Goal: Task Accomplishment & Management: Manage account settings

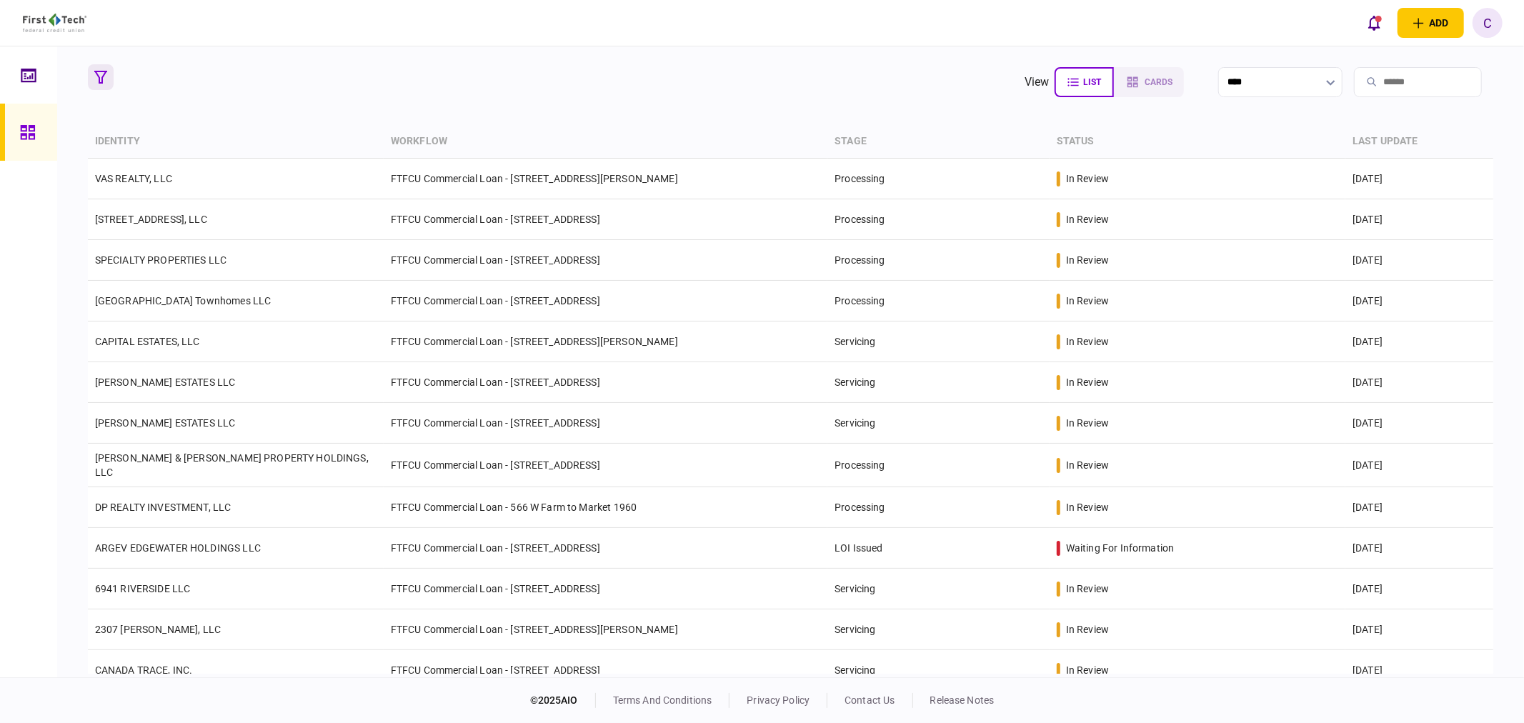
click at [100, 75] on icon "button" at bounding box center [100, 77] width 13 height 13
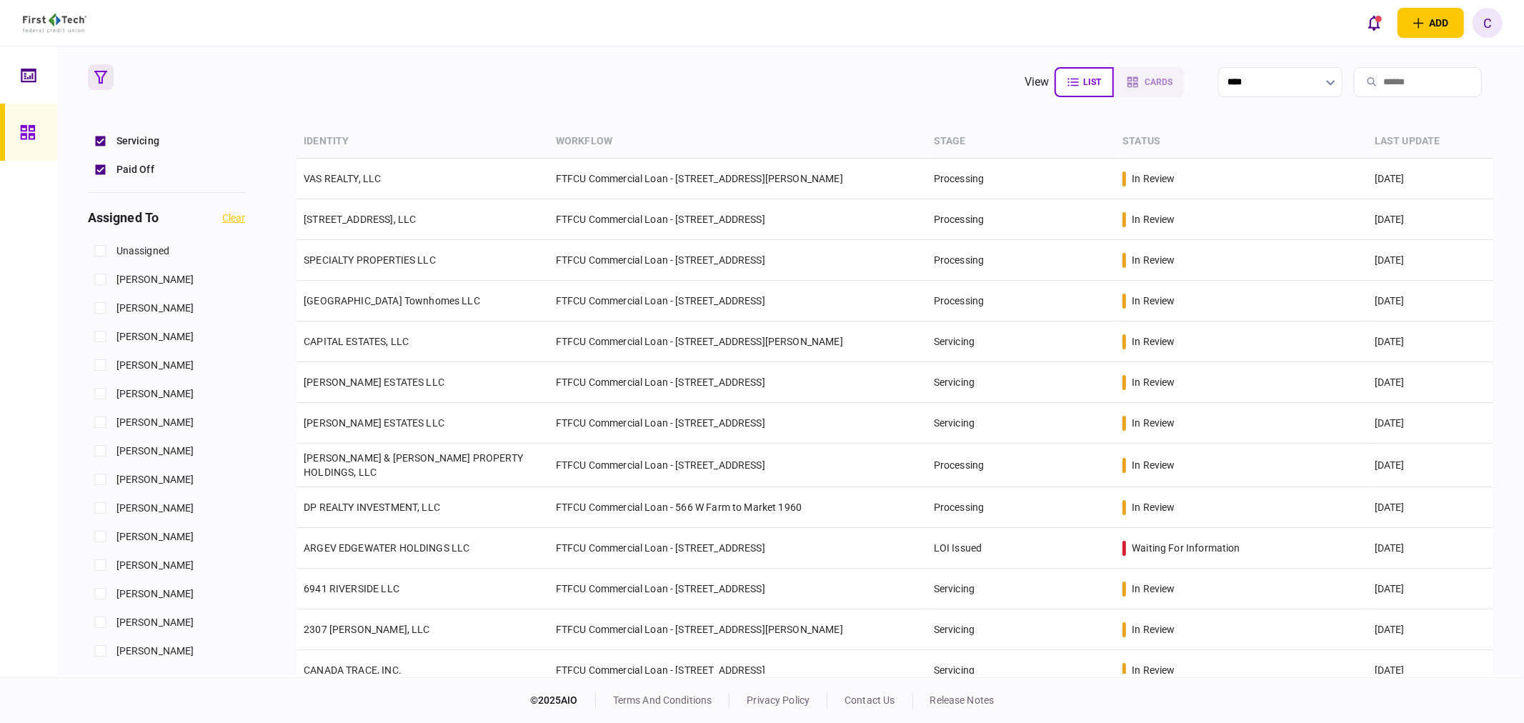
scroll to position [635, 0]
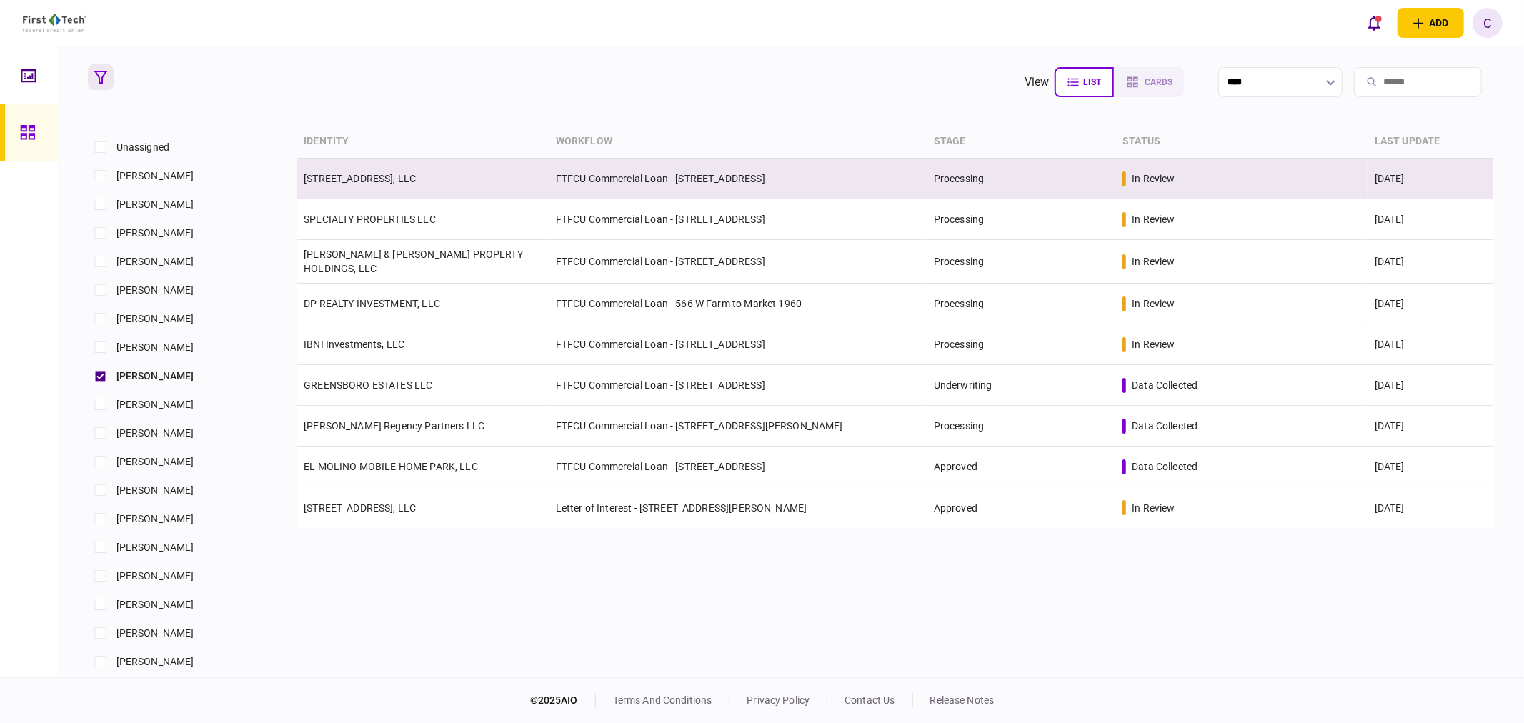
click at [404, 182] on link "503 E 6th Street Del Rio TX, LLC" at bounding box center [360, 178] width 112 height 11
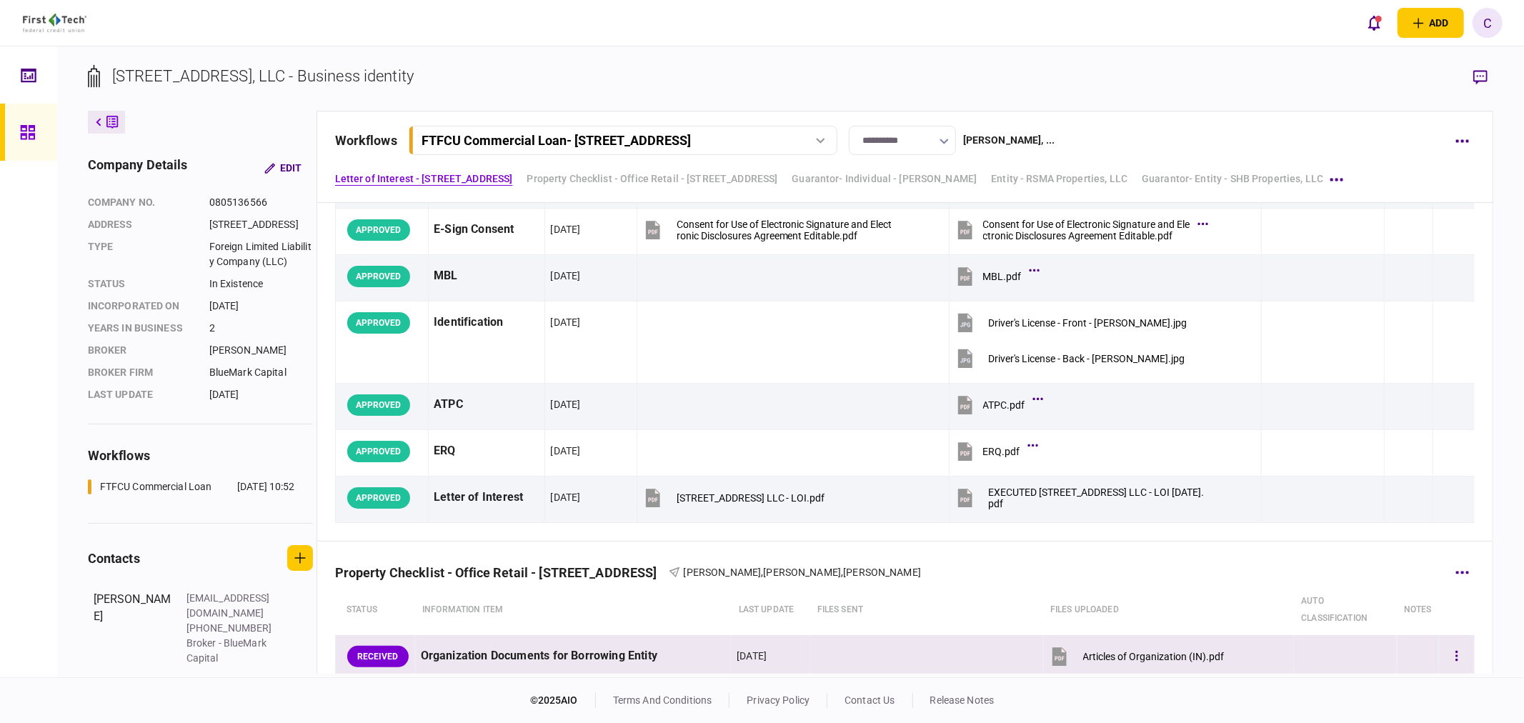
scroll to position [476, 0]
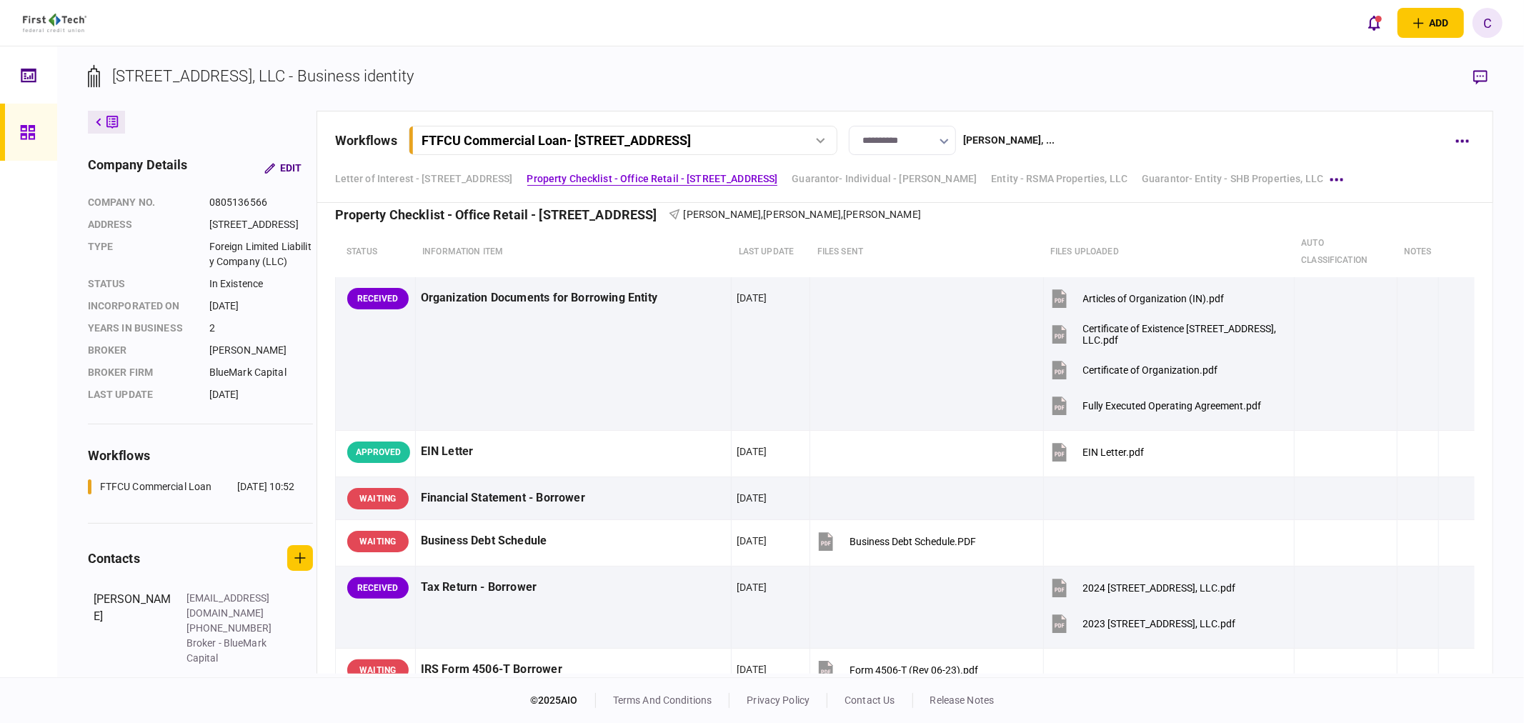
click at [24, 129] on icon at bounding box center [28, 132] width 16 height 16
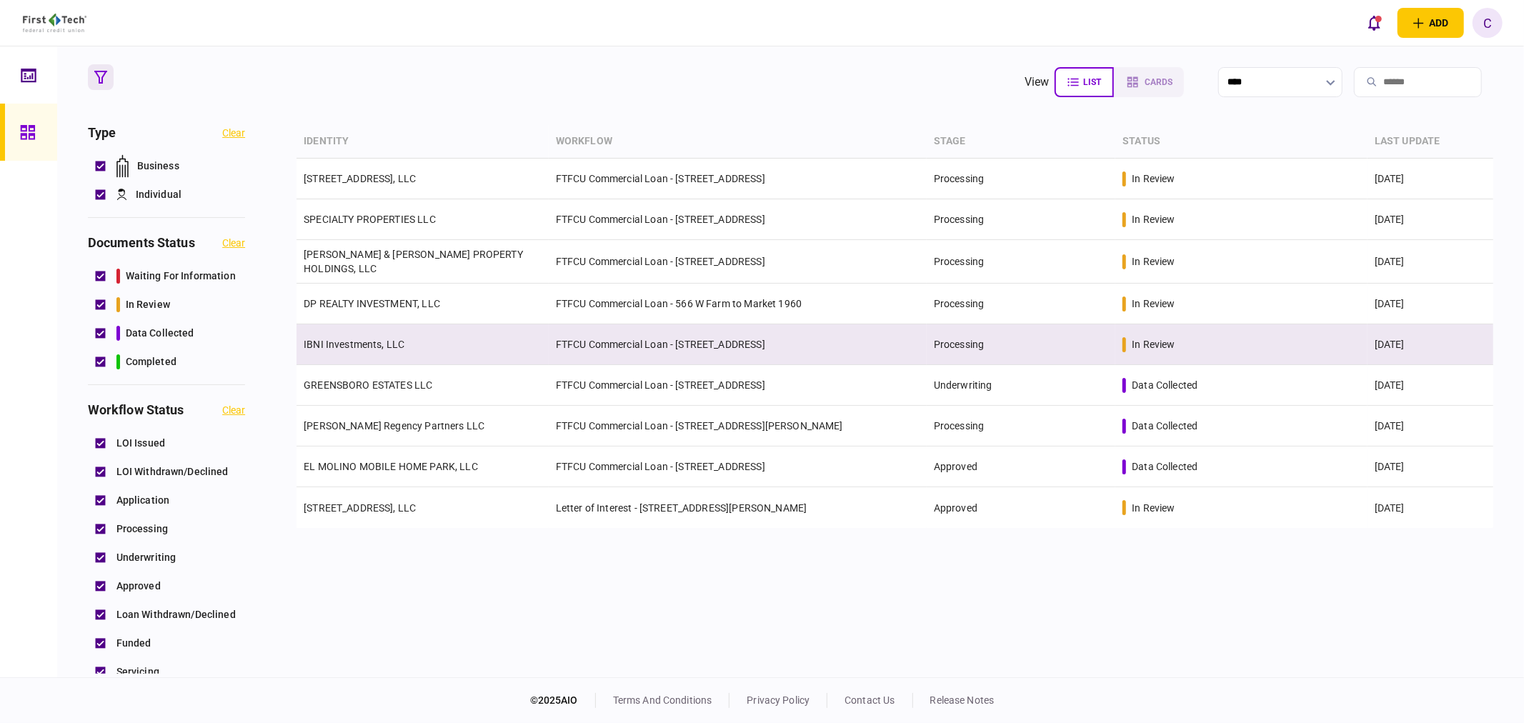
click at [356, 339] on link "IBNI Investments, LLC" at bounding box center [354, 344] width 101 height 11
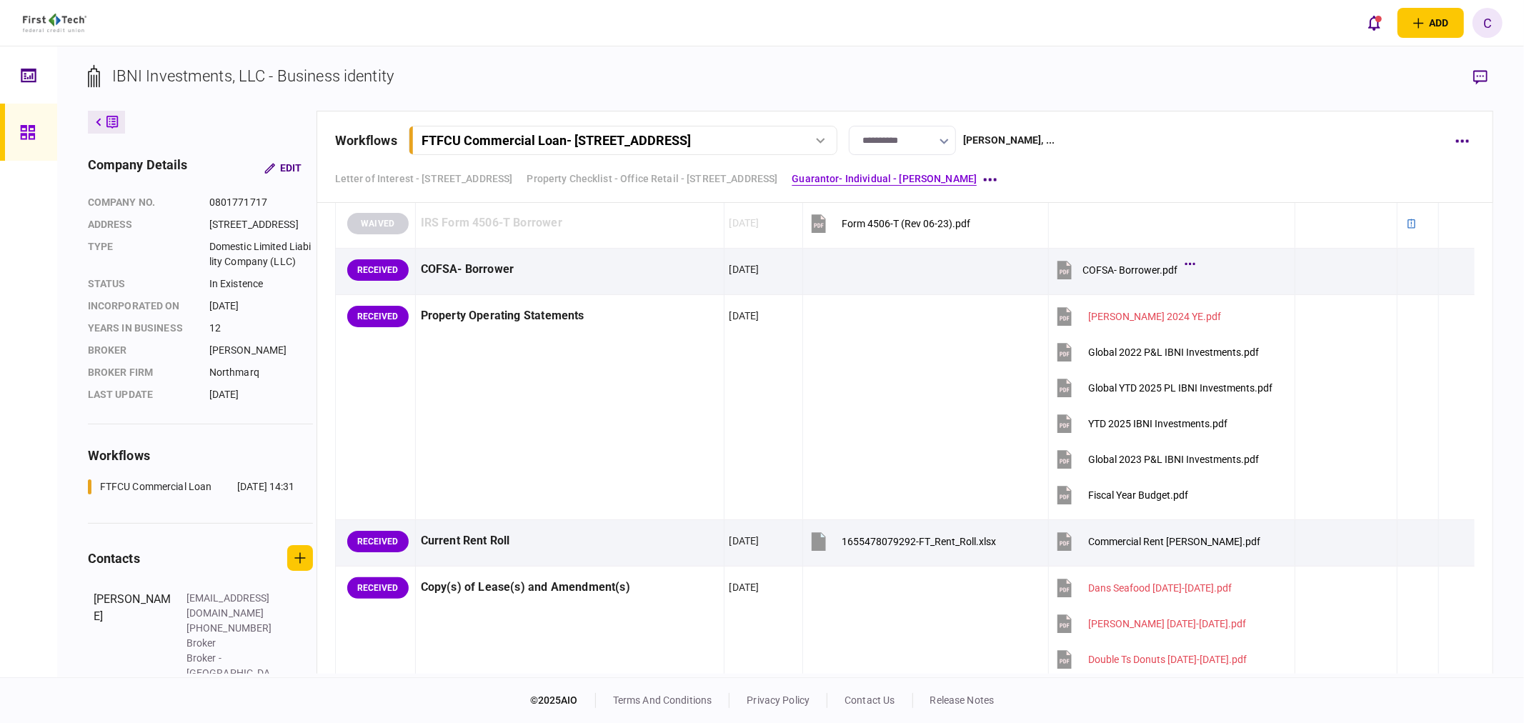
scroll to position [1192, 0]
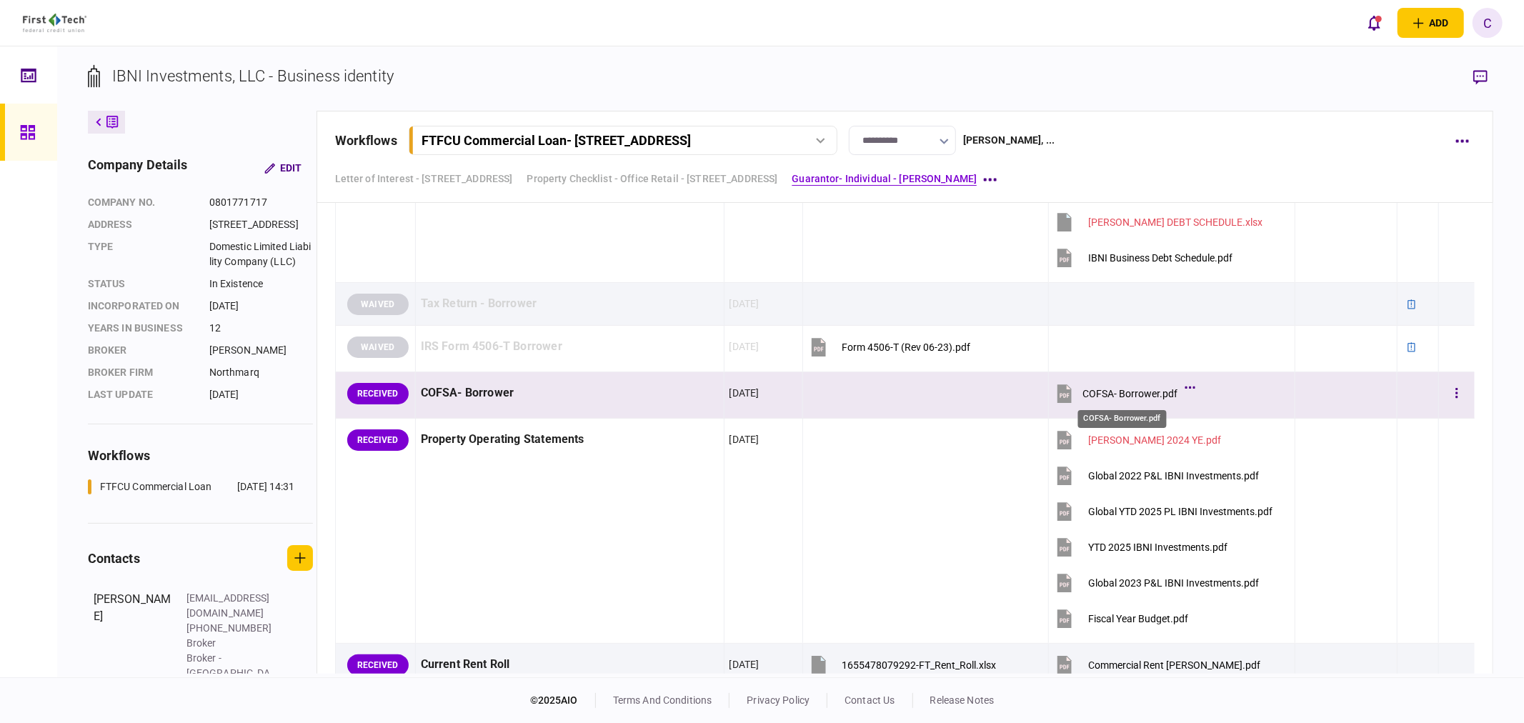
click at [1111, 398] on div "COFSA- Borrower.pdf" at bounding box center [1130, 393] width 95 height 11
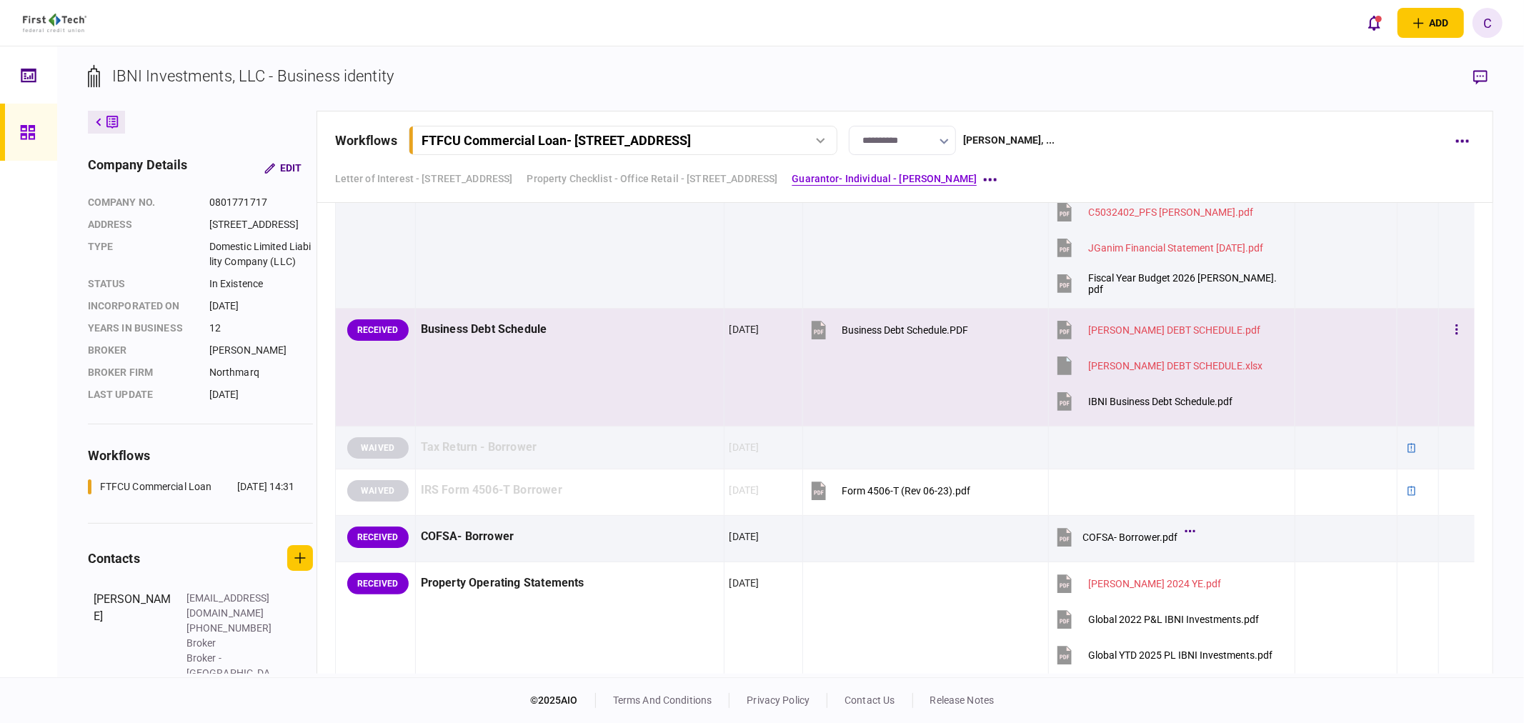
scroll to position [1113, 0]
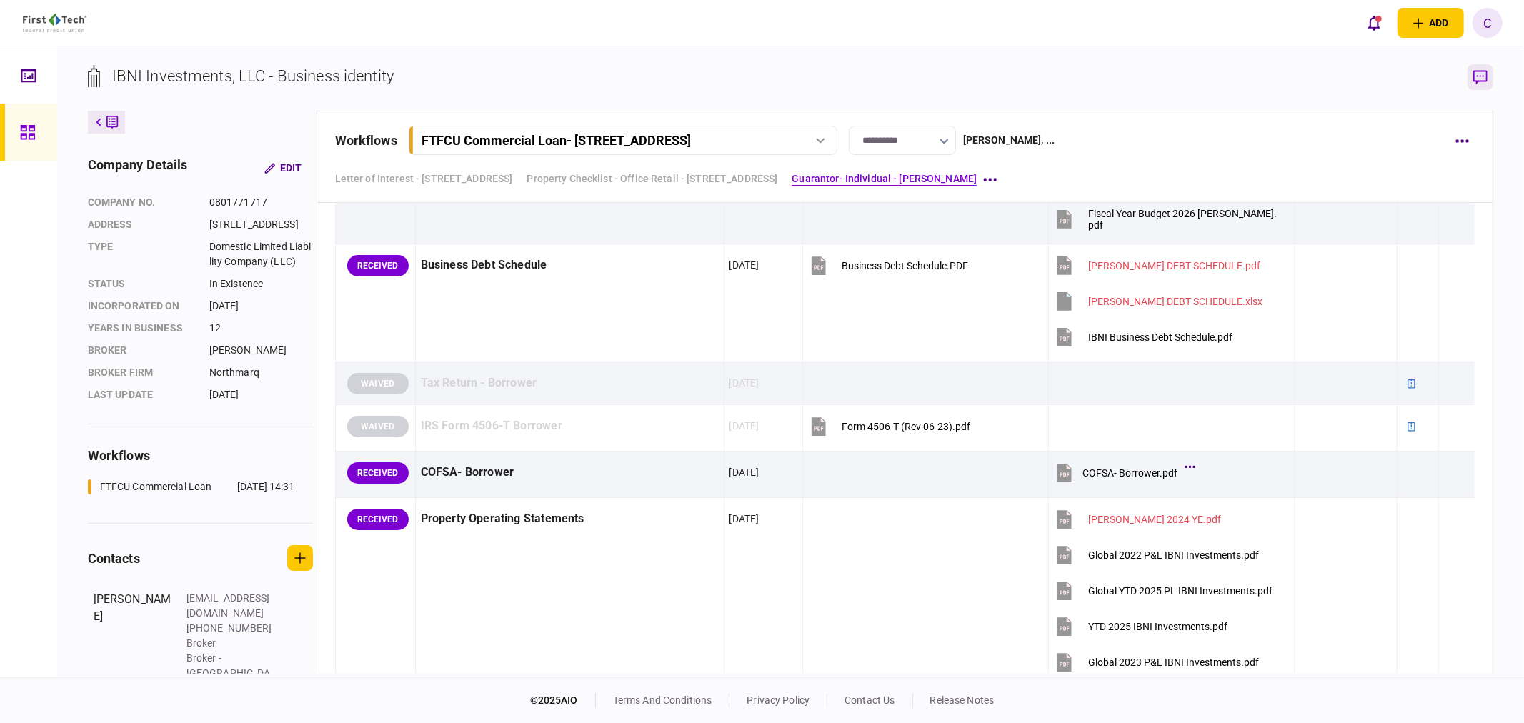
click at [1472, 74] on button "button" at bounding box center [1481, 77] width 26 height 26
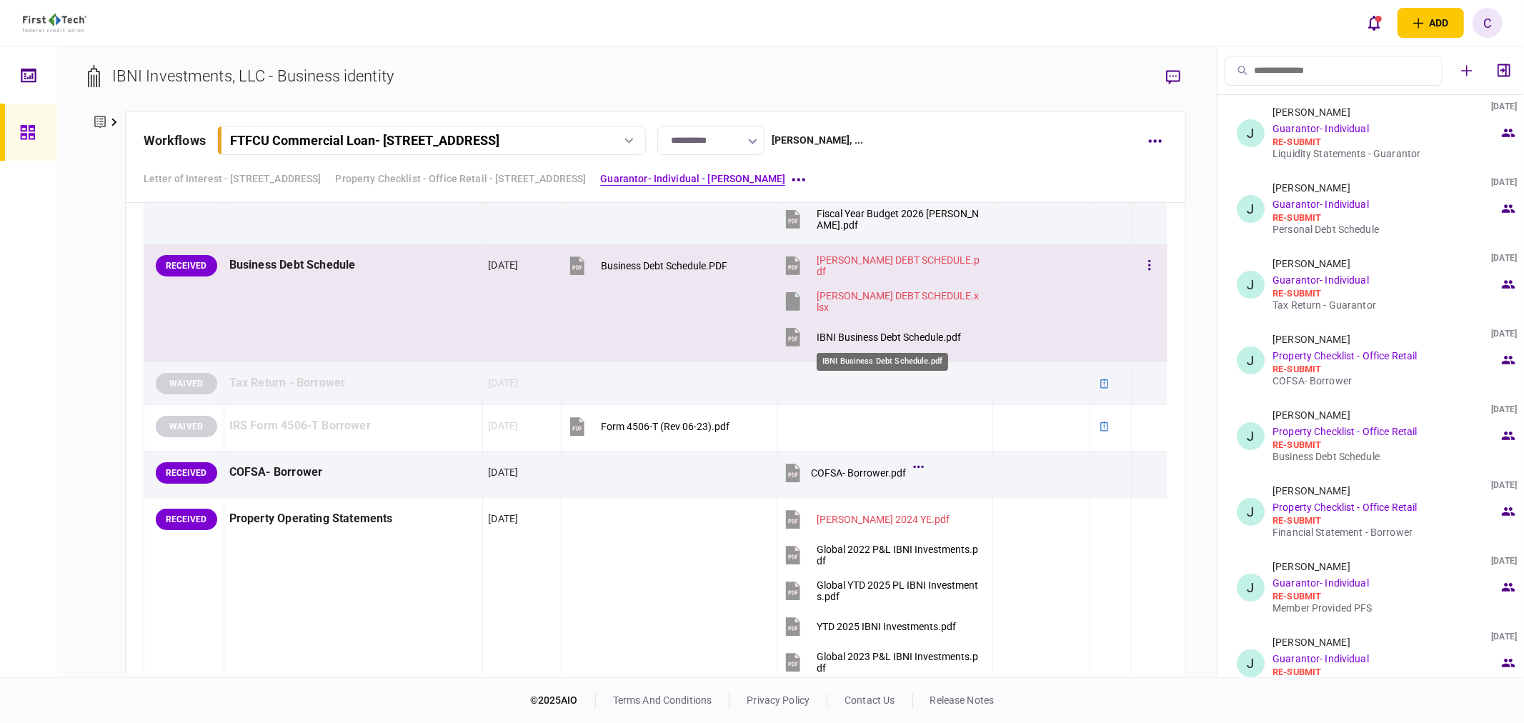
click at [895, 341] on div "IBNI Business Debt Schedule.pdf" at bounding box center [889, 337] width 144 height 11
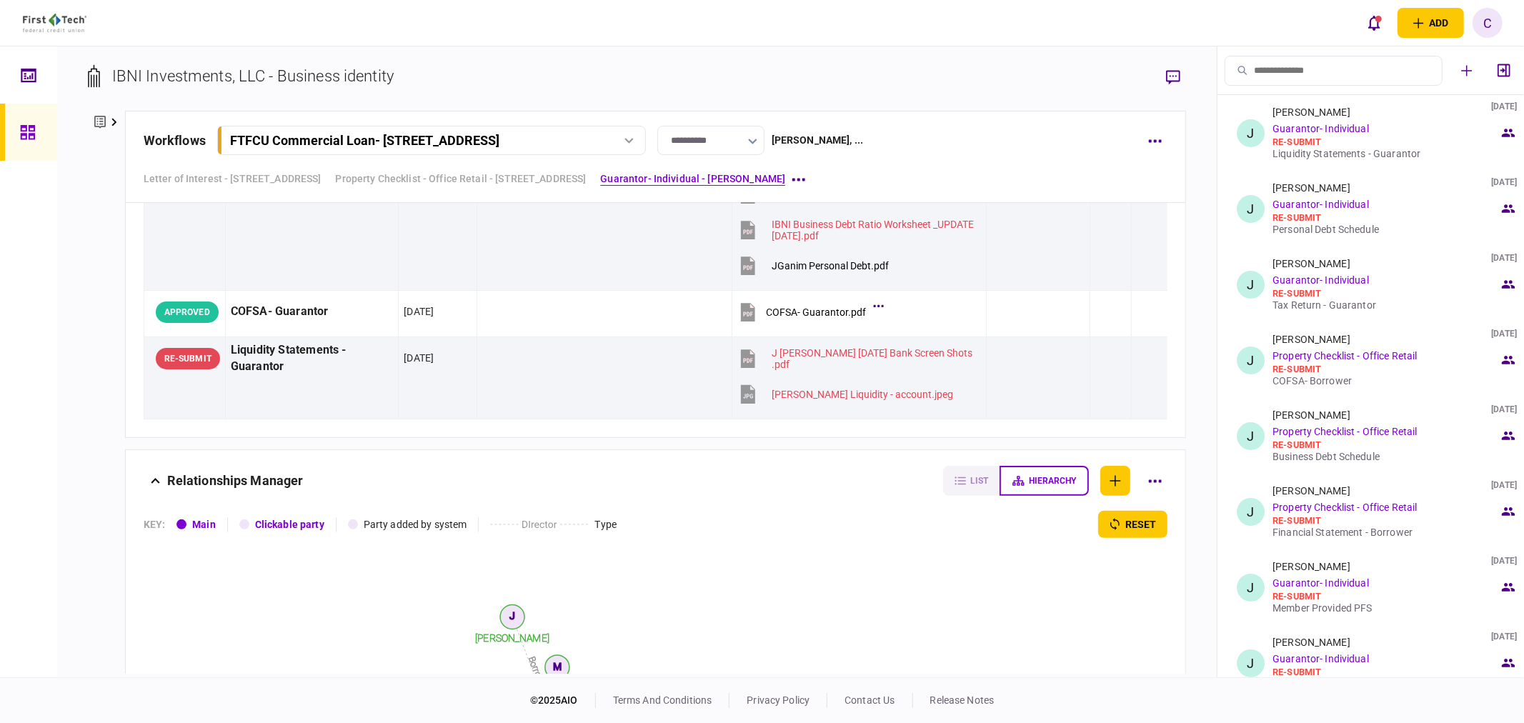
scroll to position [4825, 0]
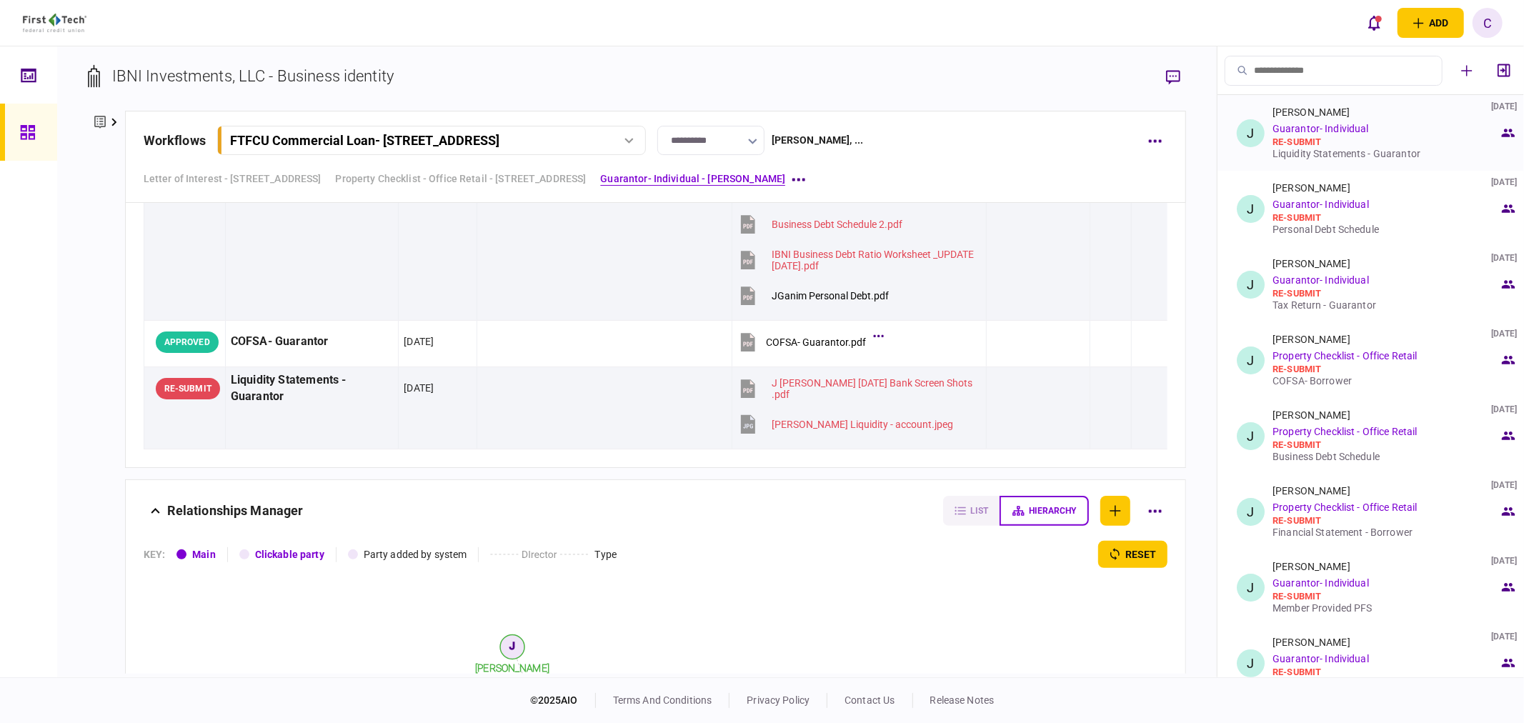
click at [1335, 151] on div "Liquidity Statements - Guarantor" at bounding box center [1386, 153] width 227 height 11
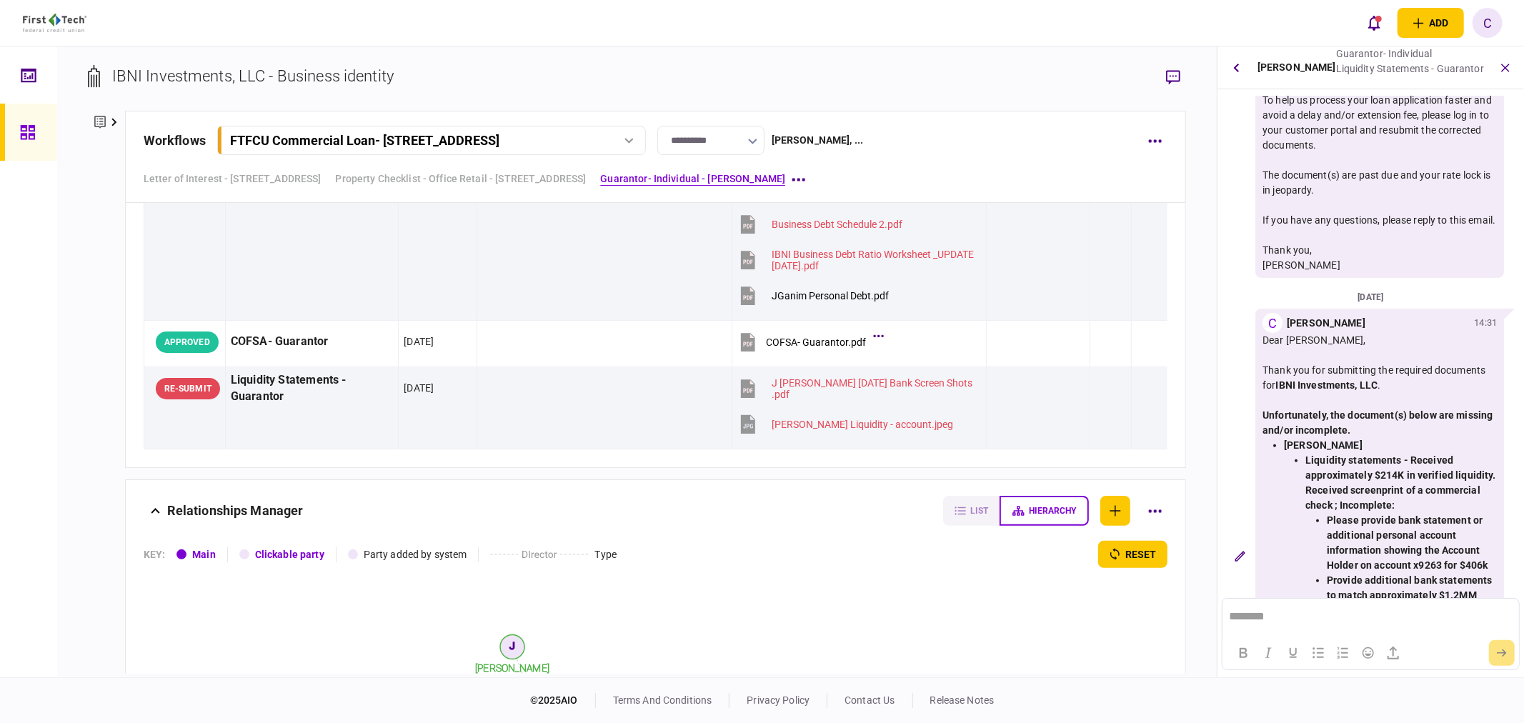
scroll to position [502, 0]
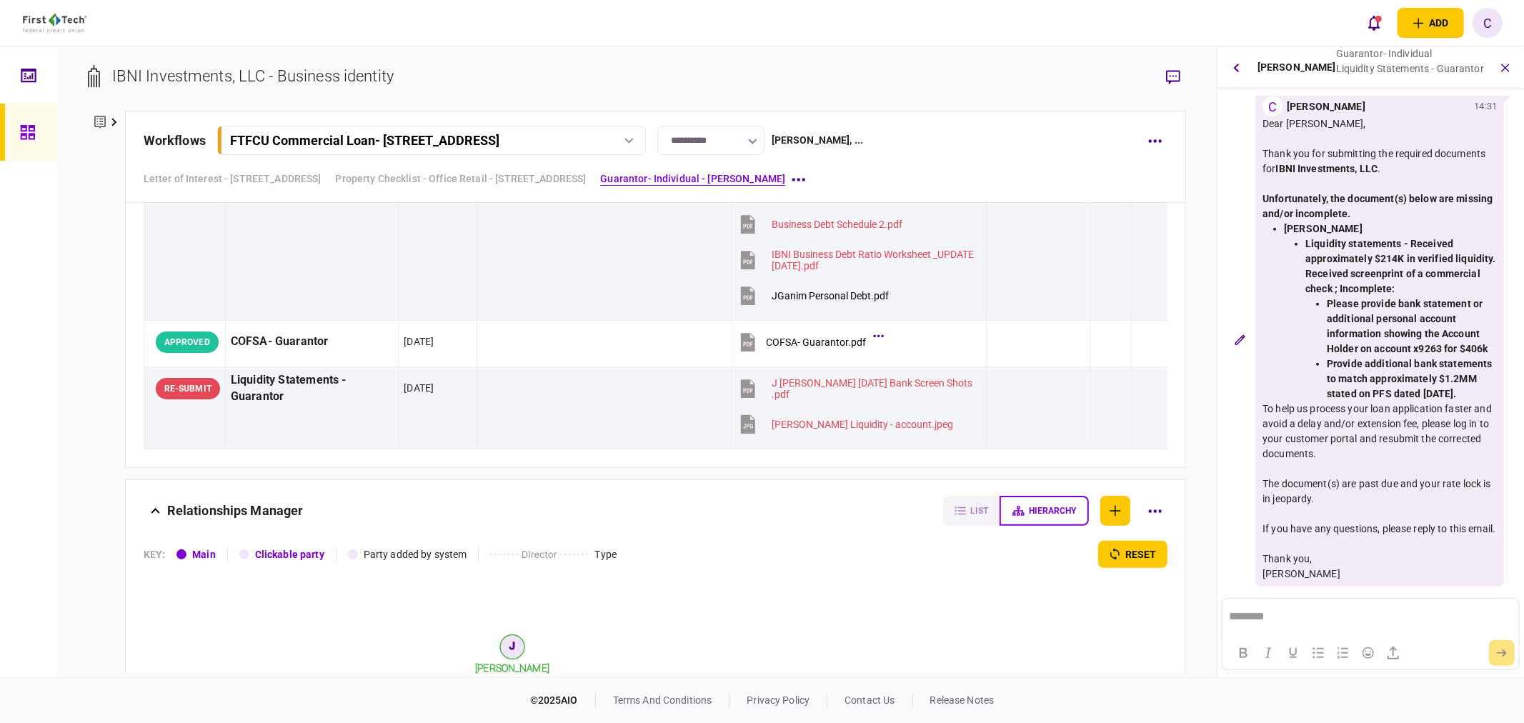
drag, startPoint x: 1306, startPoint y: 230, endPoint x: 1478, endPoint y: 377, distance: 226.0
click at [1478, 377] on li "Liquidity statements - Received approximately $214K in verified liquidity. Rece…" at bounding box center [1402, 319] width 192 height 165
drag, startPoint x: 111, startPoint y: 117, endPoint x: 111, endPoint y: 180, distance: 62.9
click at [111, 118] on icon at bounding box center [114, 122] width 6 height 9
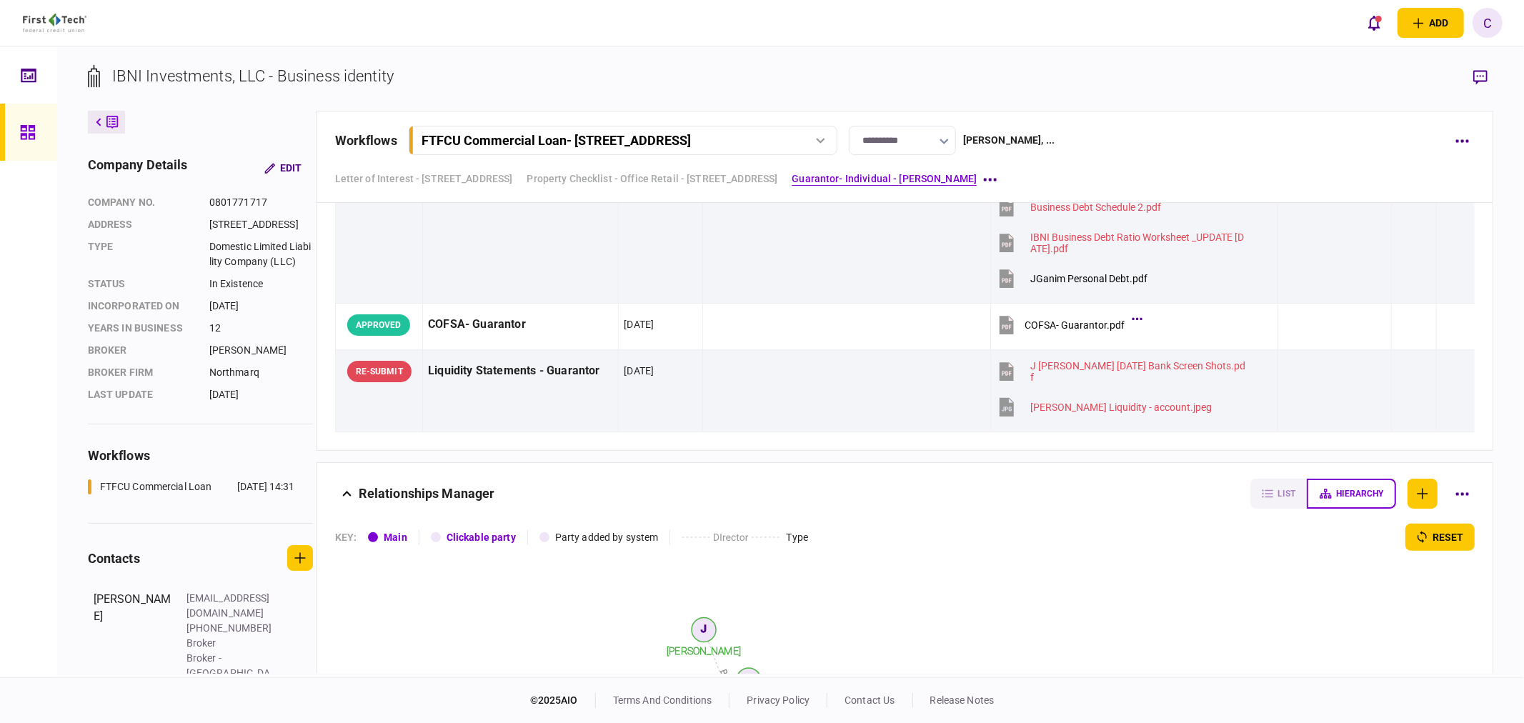
scroll to position [4808, 0]
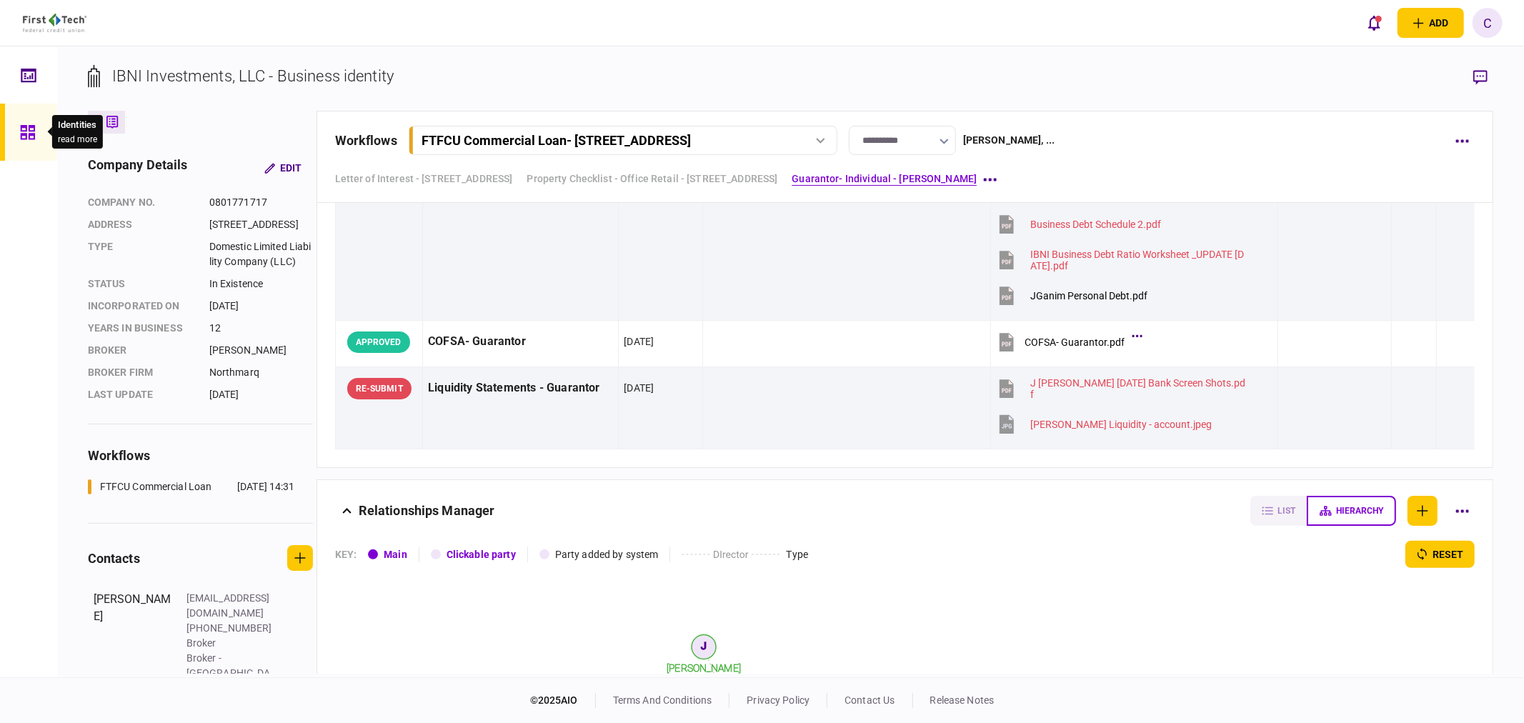
click at [34, 134] on icon at bounding box center [27, 132] width 14 height 14
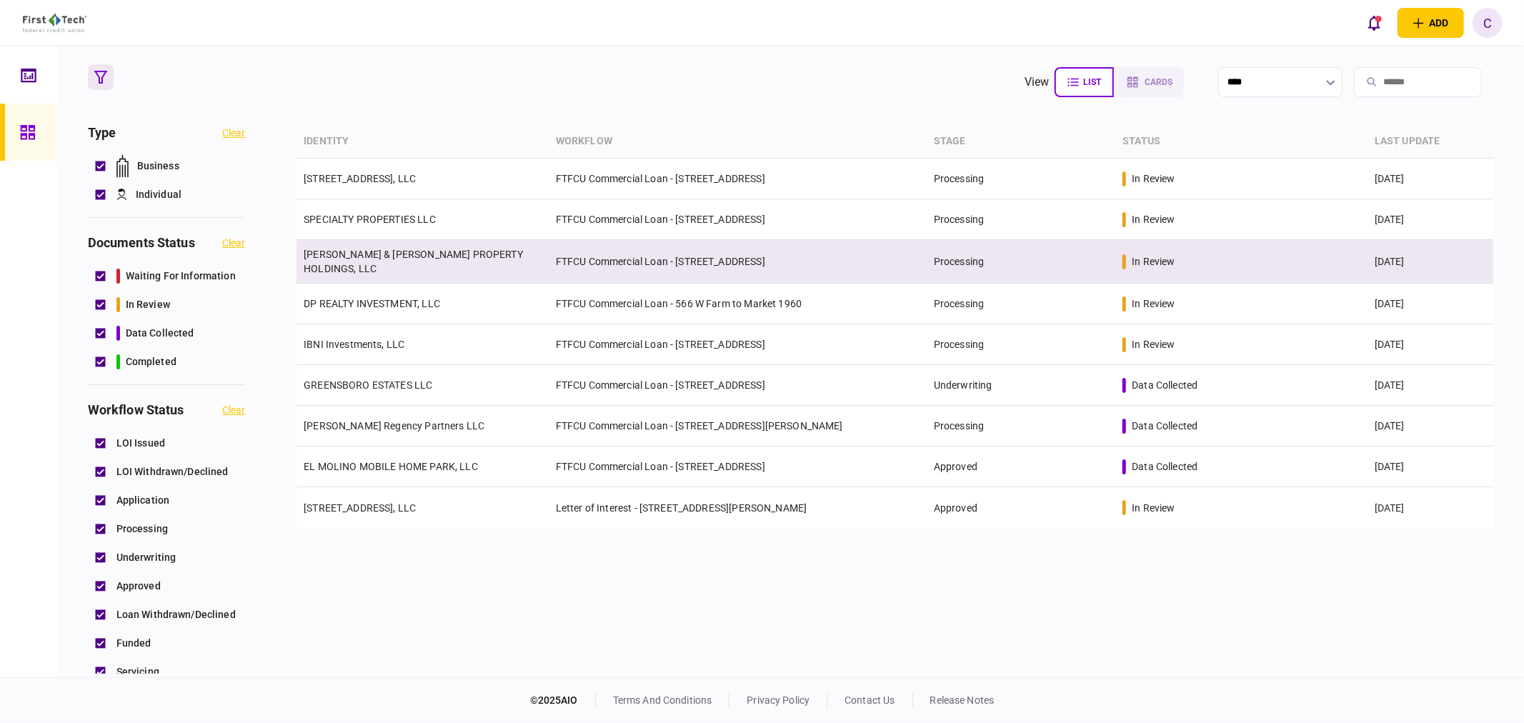
click at [374, 253] on link "CULLUM & KELLEY PROPERTY HOLDINGS, LLC" at bounding box center [413, 262] width 219 height 26
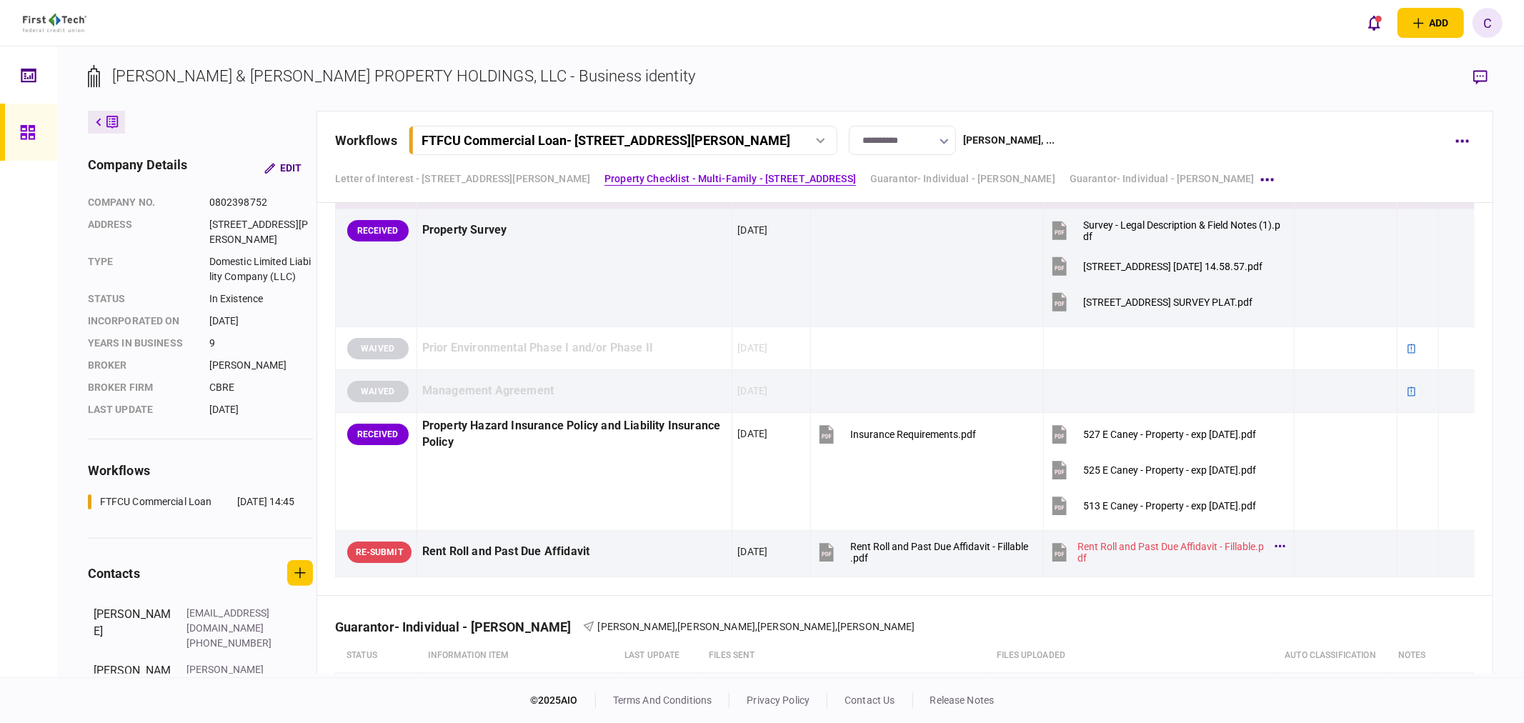
scroll to position [2144, 0]
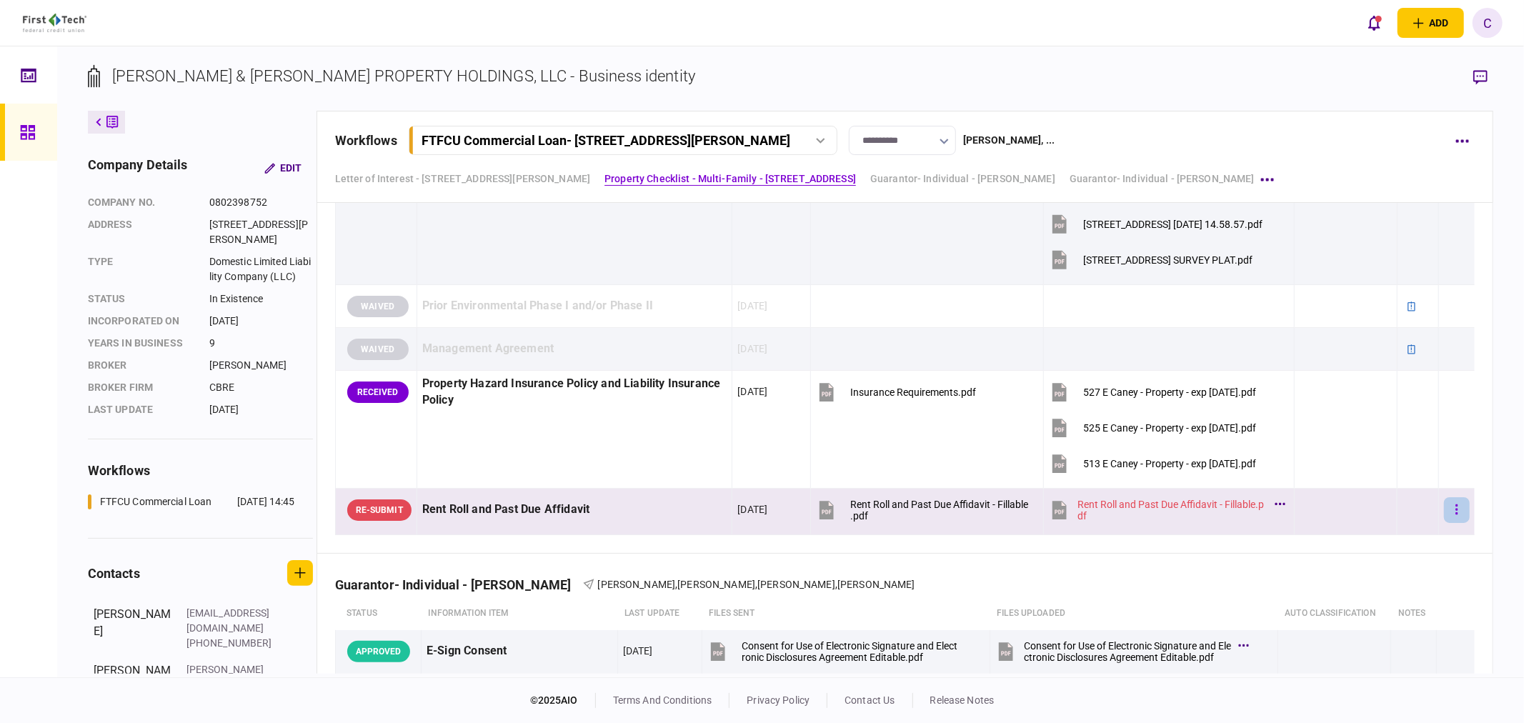
click at [1453, 509] on button "button" at bounding box center [1457, 510] width 26 height 26
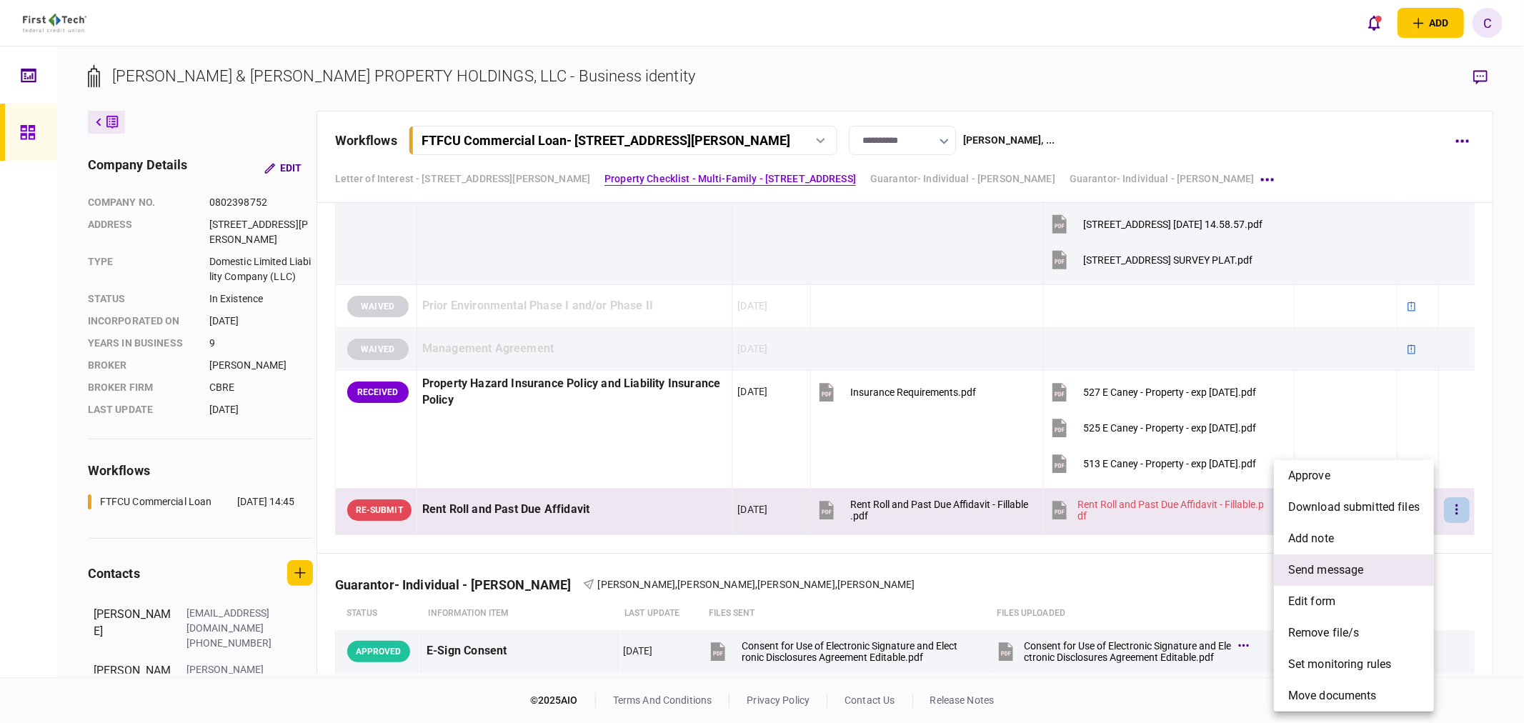
click at [1343, 566] on span "send message" at bounding box center [1326, 570] width 76 height 17
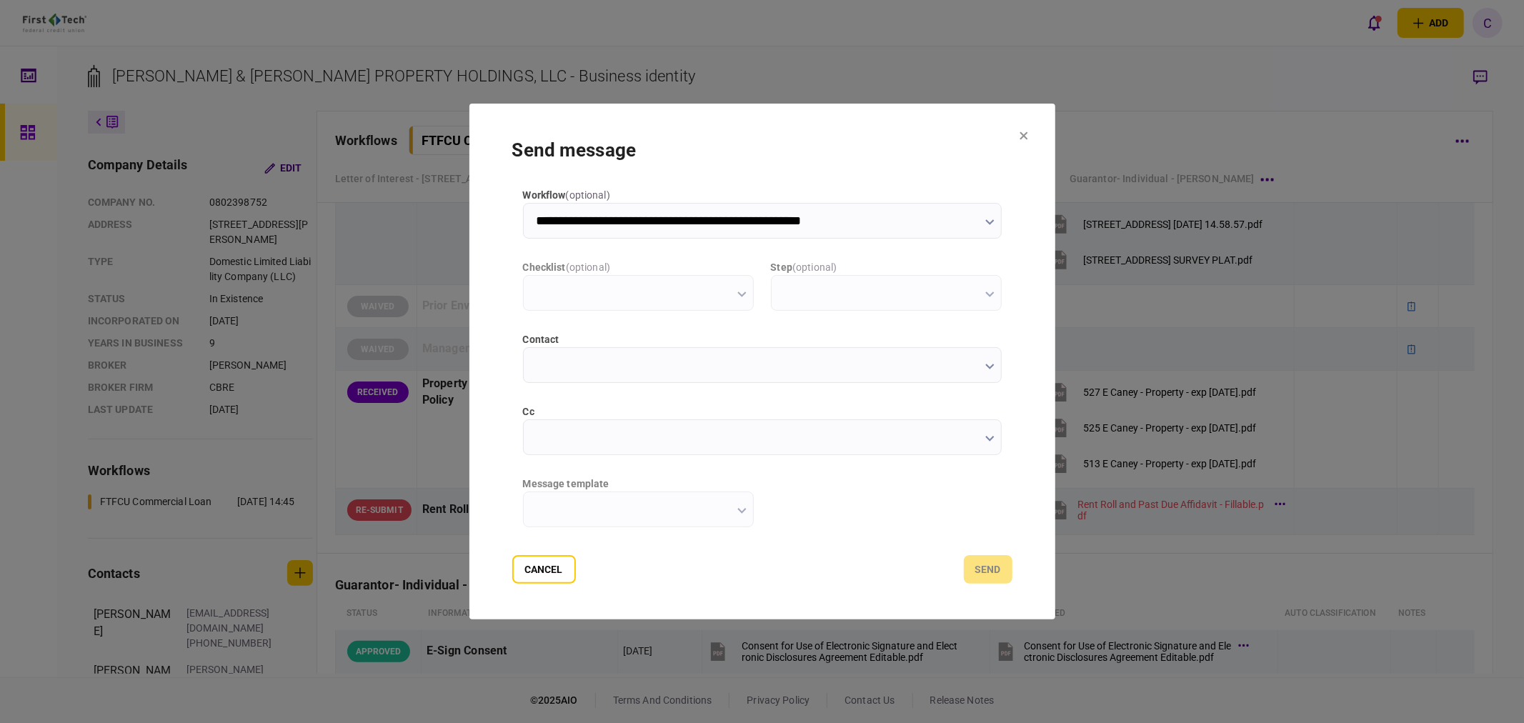
scroll to position [0, 0]
type input "**********"
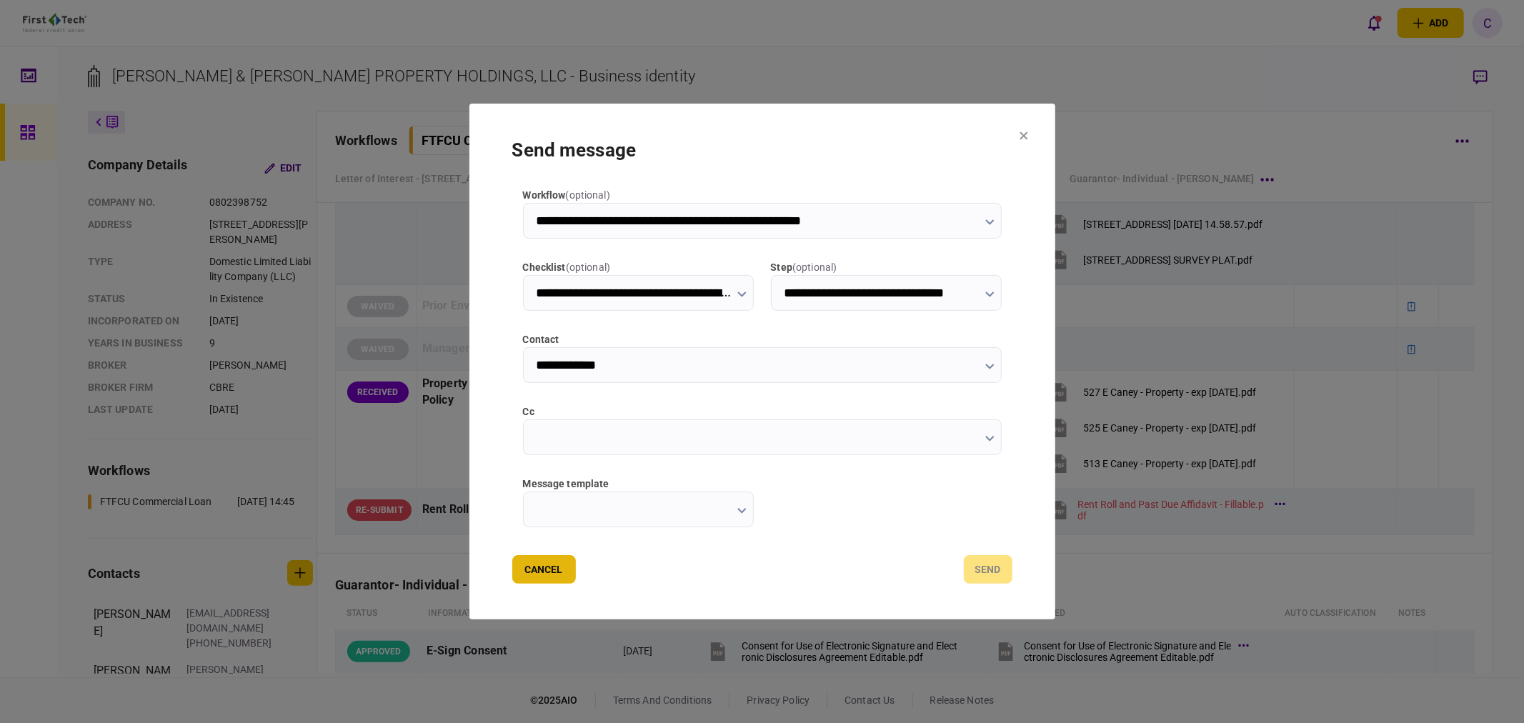
click at [549, 566] on button "Cancel" at bounding box center [544, 569] width 64 height 29
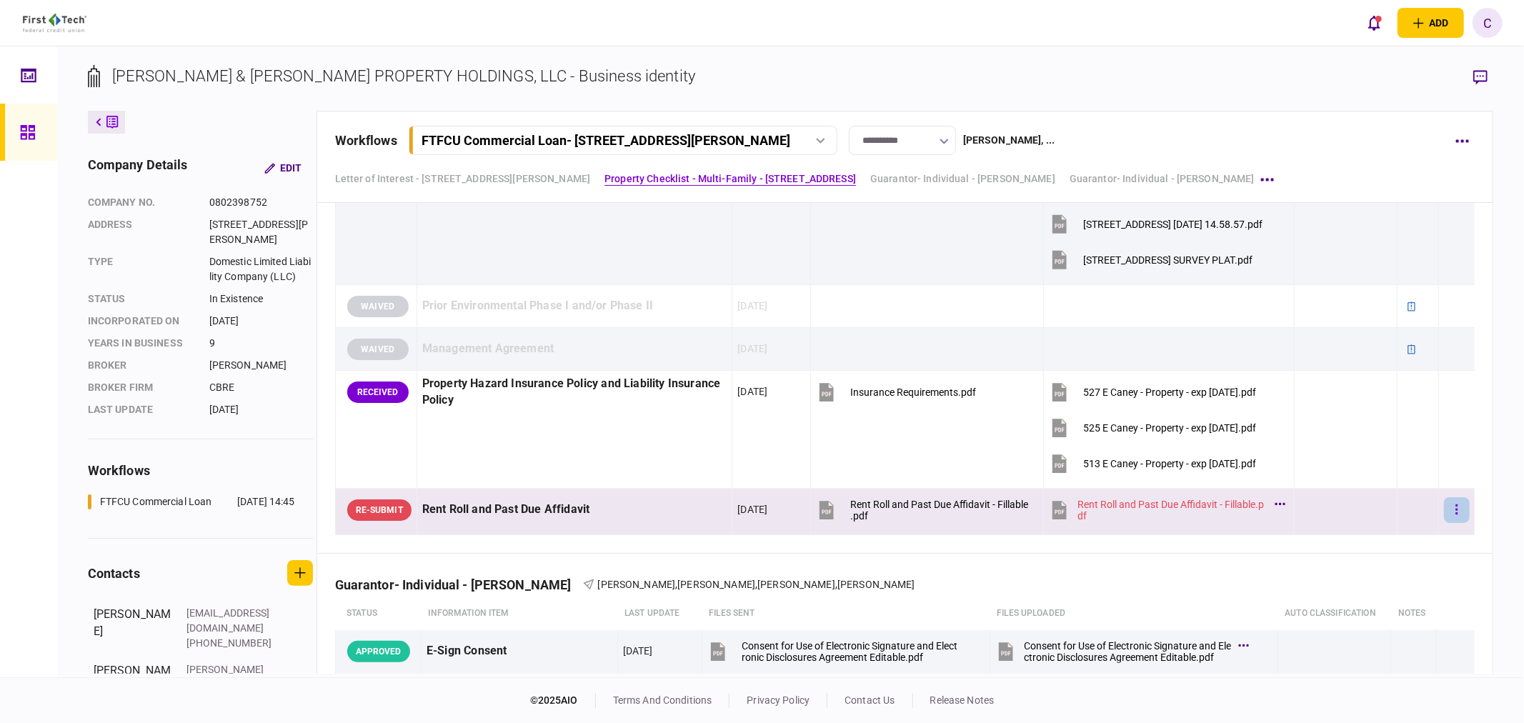
click at [1444, 506] on button "button" at bounding box center [1457, 510] width 26 height 26
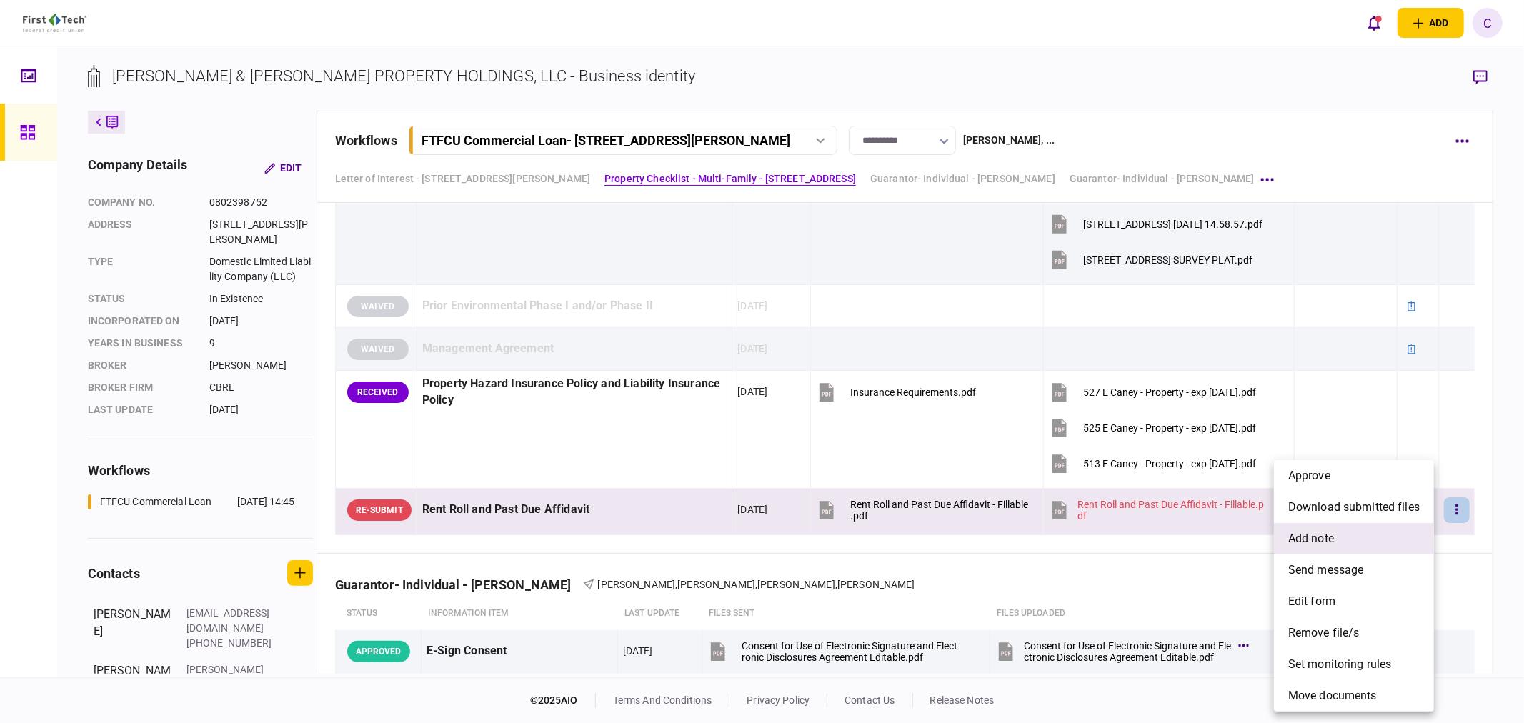
click at [1327, 538] on span "add note" at bounding box center [1311, 538] width 46 height 17
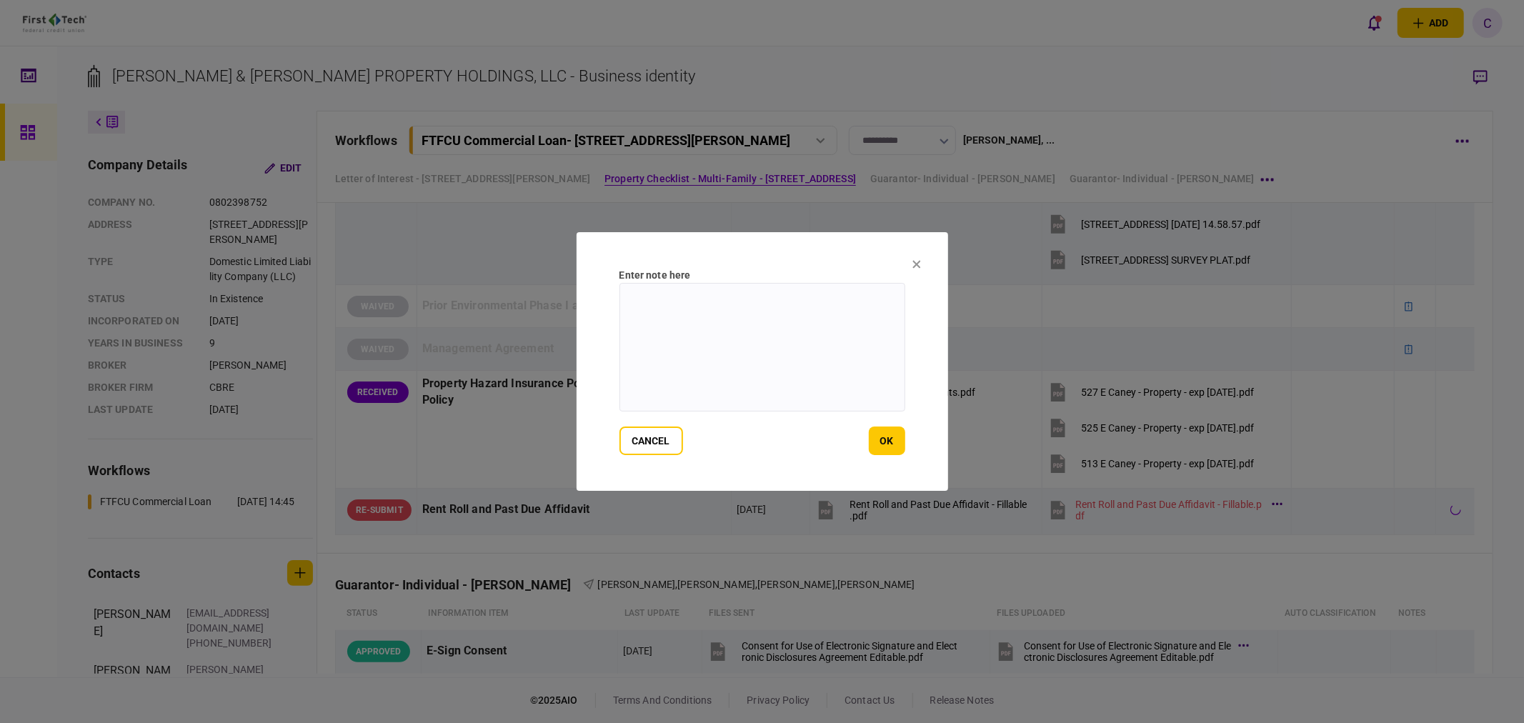
click at [772, 367] on textarea at bounding box center [763, 347] width 286 height 129
type textarea "**********"
click at [890, 437] on button "ok" at bounding box center [887, 441] width 36 height 29
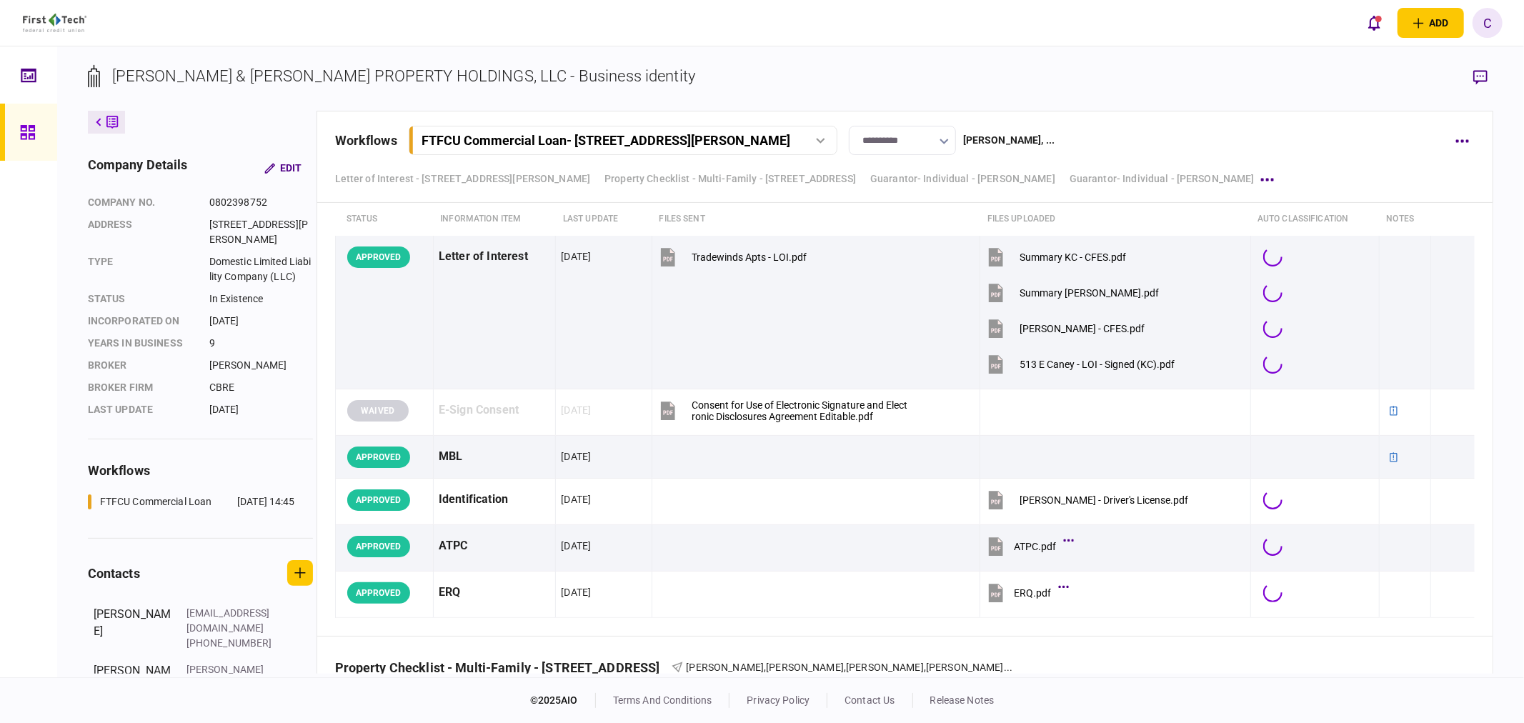
scroll to position [2144, 0]
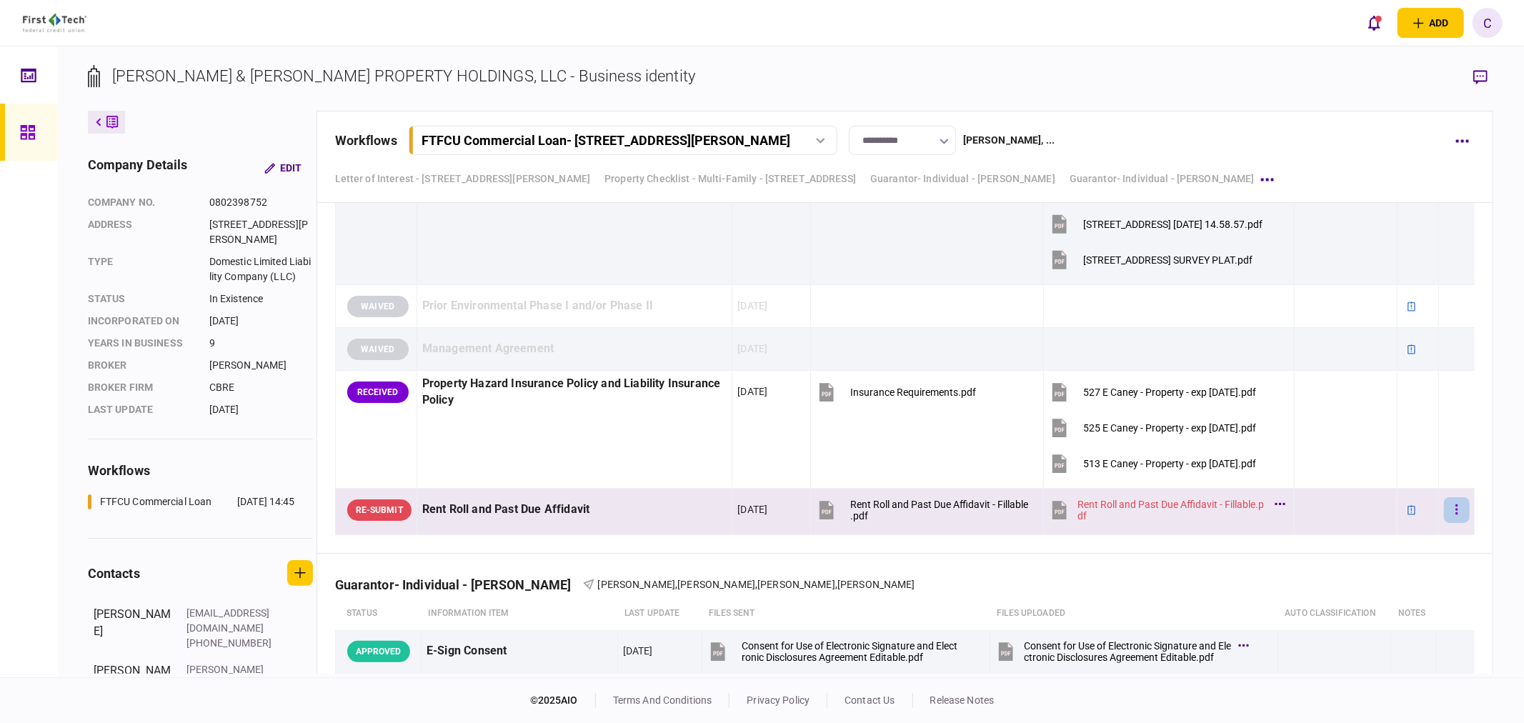
click at [1453, 516] on button "button" at bounding box center [1457, 510] width 26 height 26
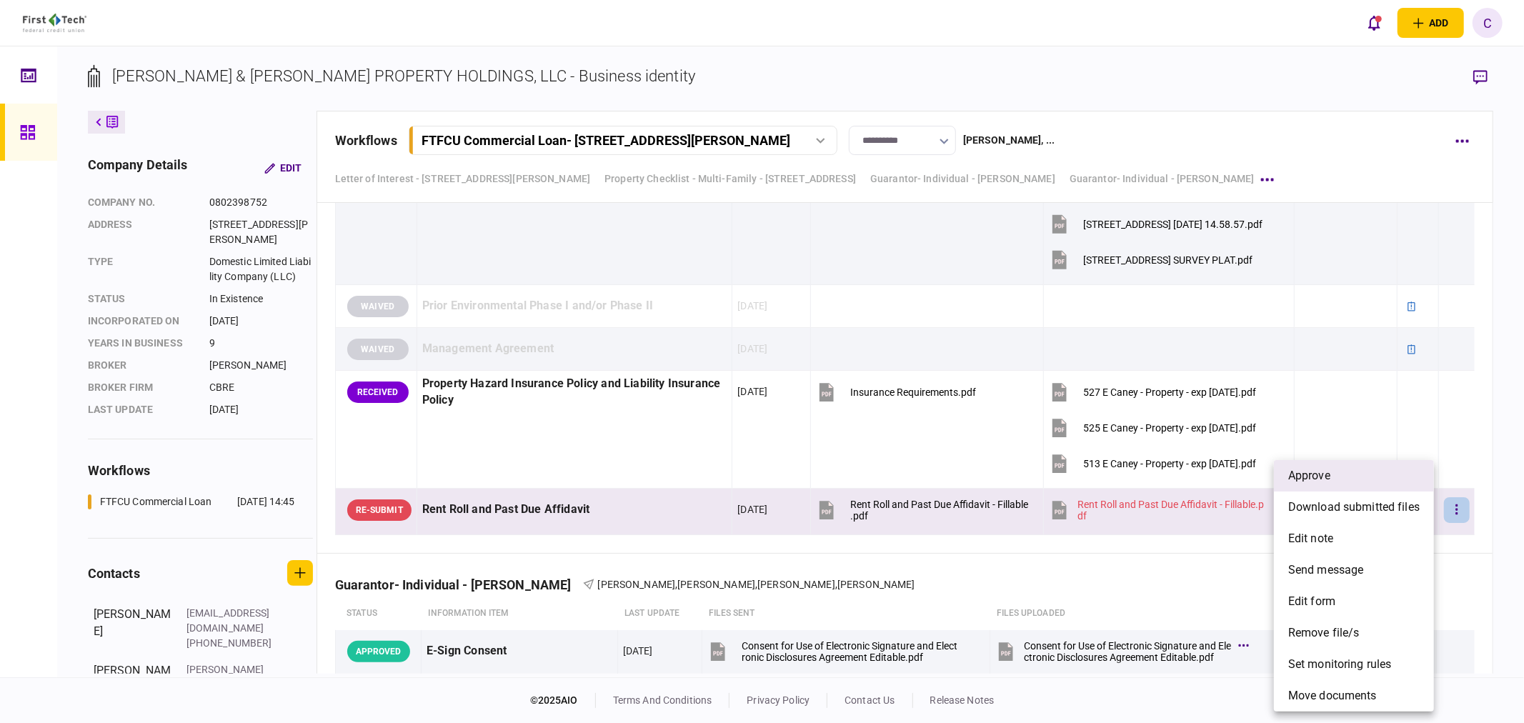
click at [1346, 479] on li "approve" at bounding box center [1354, 475] width 160 height 31
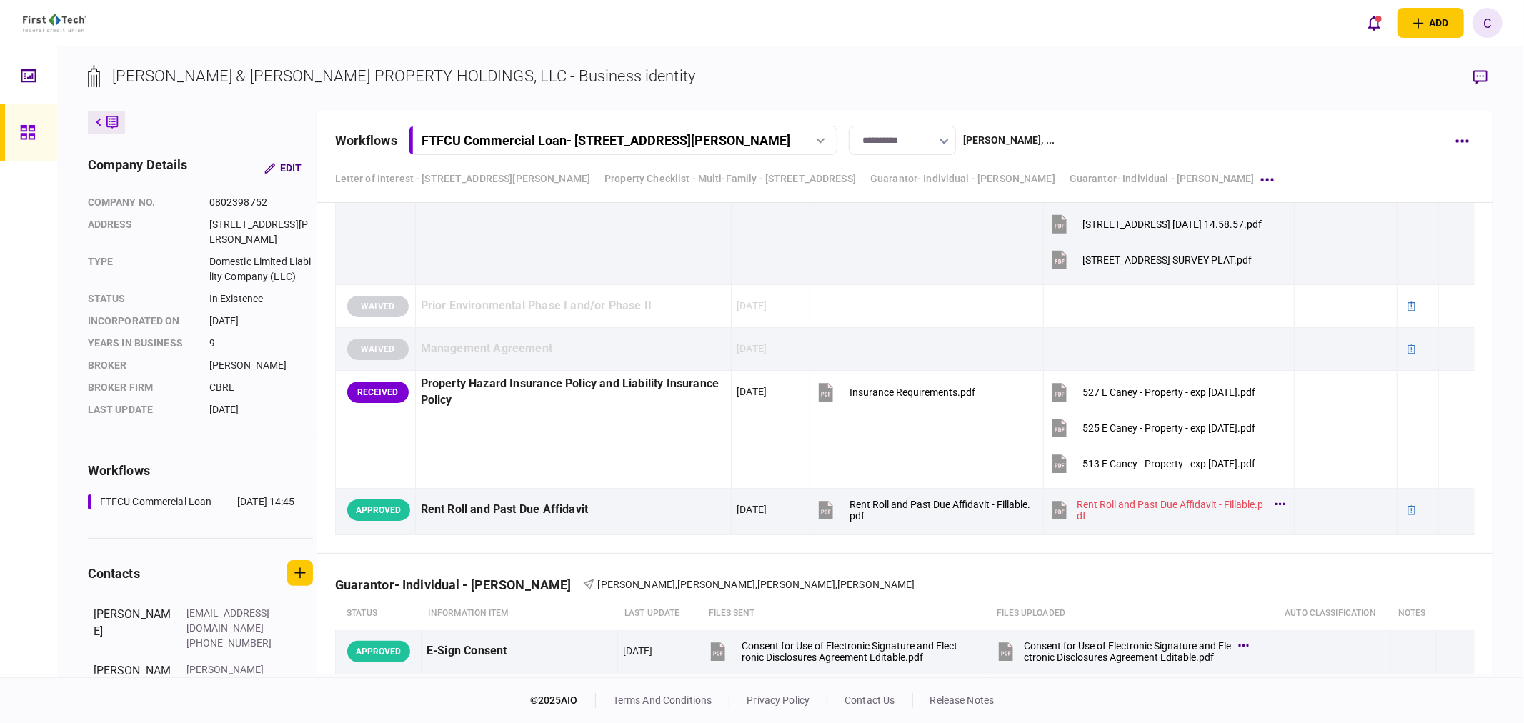
click at [1399, 127] on div "**********" at bounding box center [889, 140] width 1108 height 29
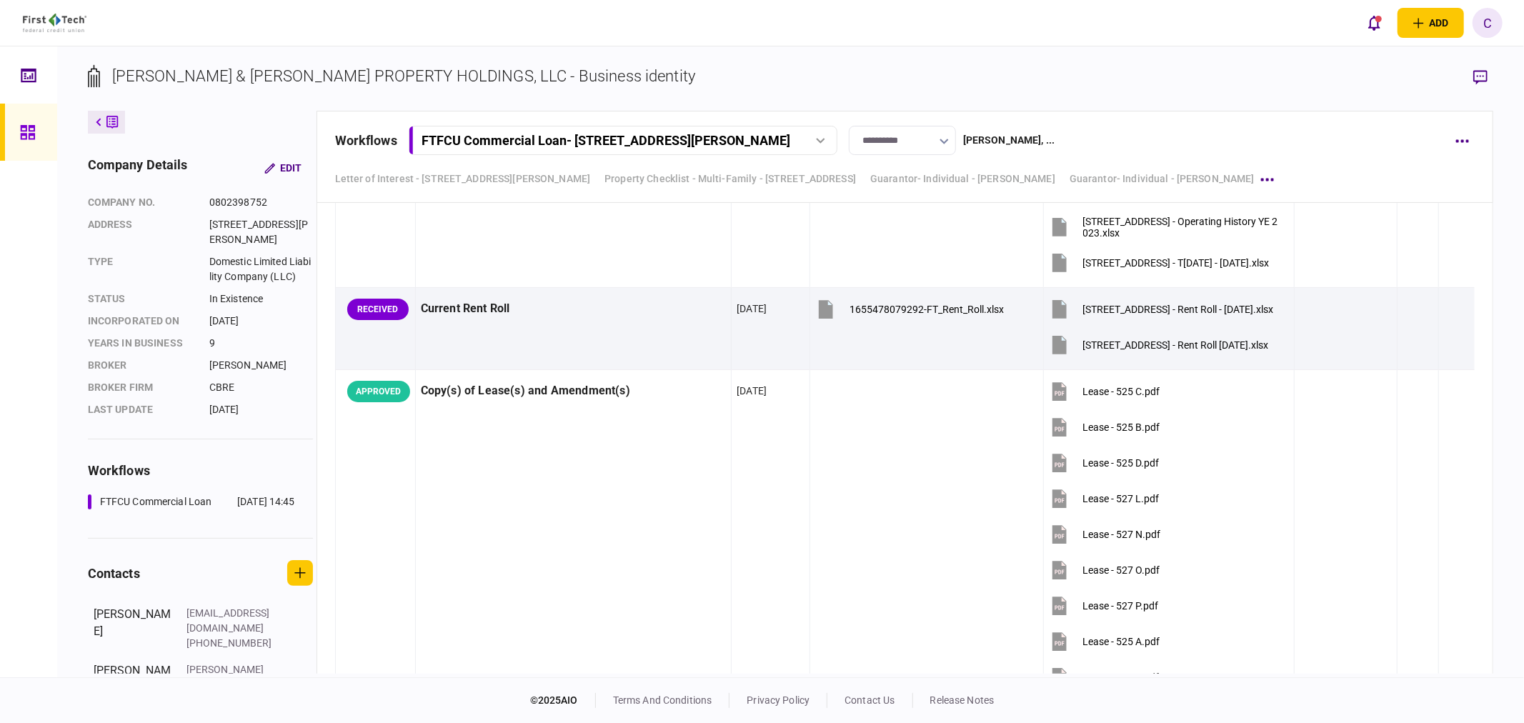
scroll to position [1349, 0]
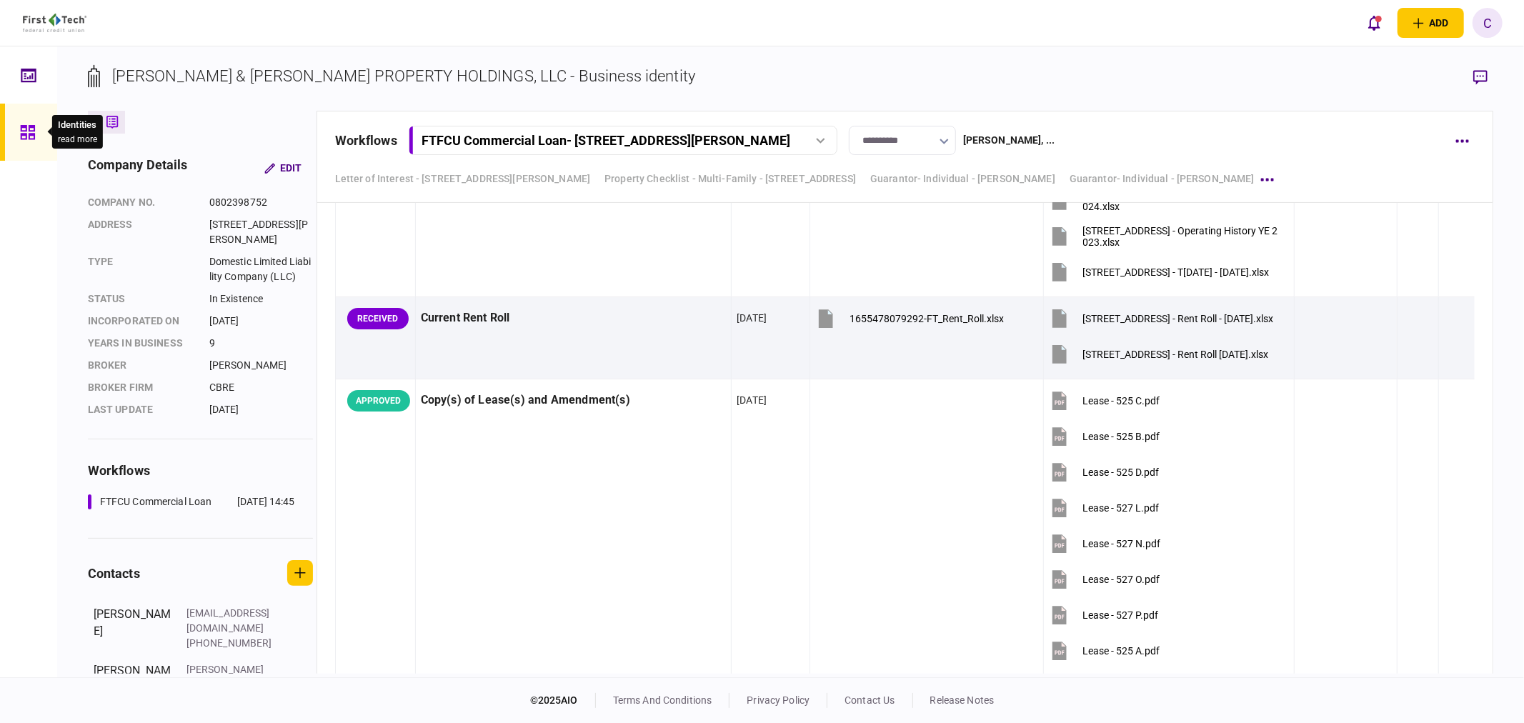
click at [31, 130] on icon at bounding box center [27, 132] width 14 height 14
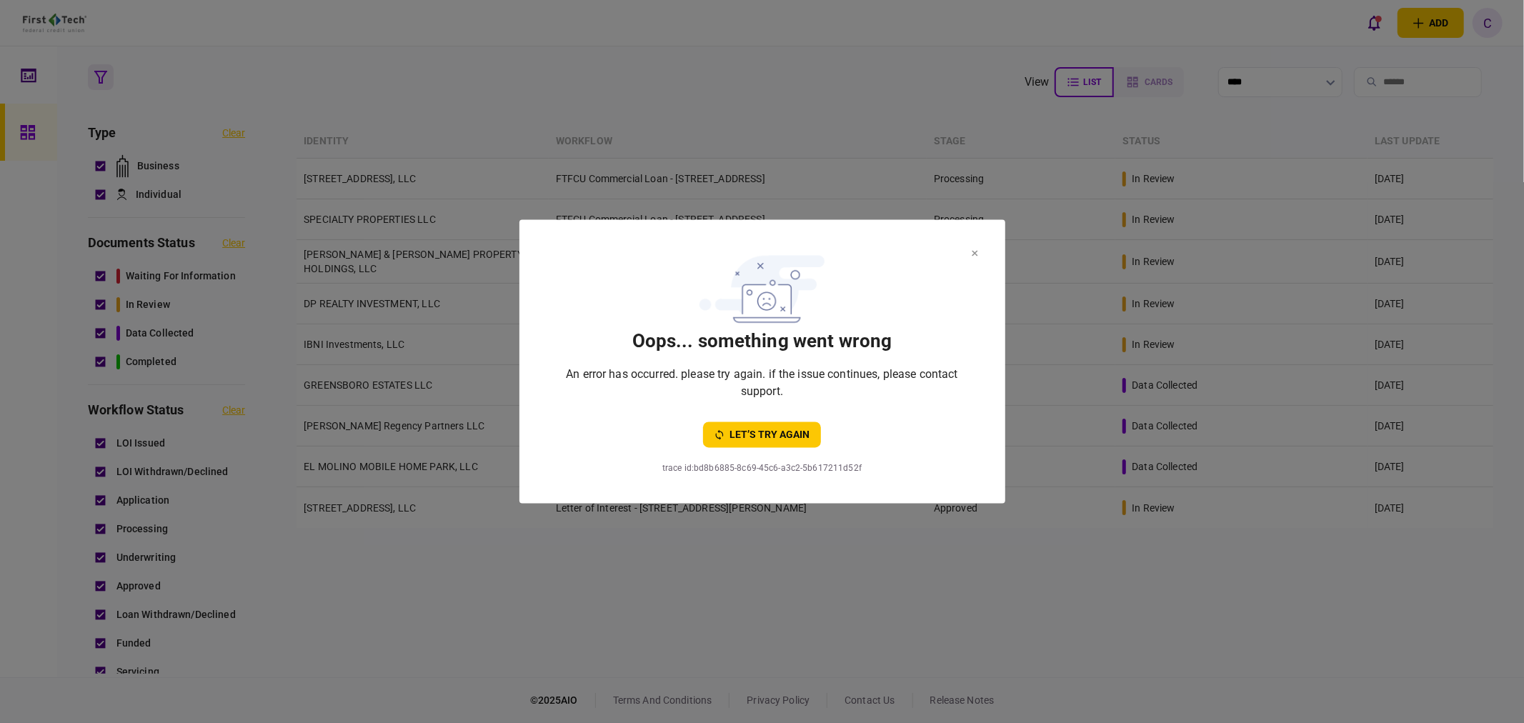
click at [979, 251] on section "oops... something went wrong An error has occurred. please try again. if the is…" at bounding box center [763, 362] width 486 height 284
click at [975, 251] on icon at bounding box center [975, 254] width 6 height 6
